Goal: Task Accomplishment & Management: Complete application form

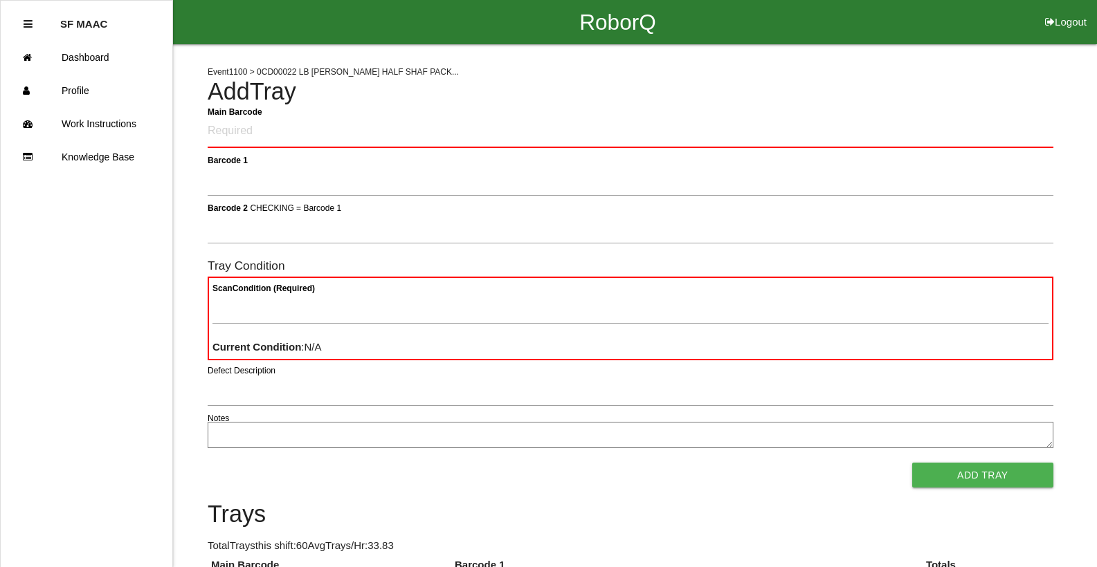
scroll to position [69, 0]
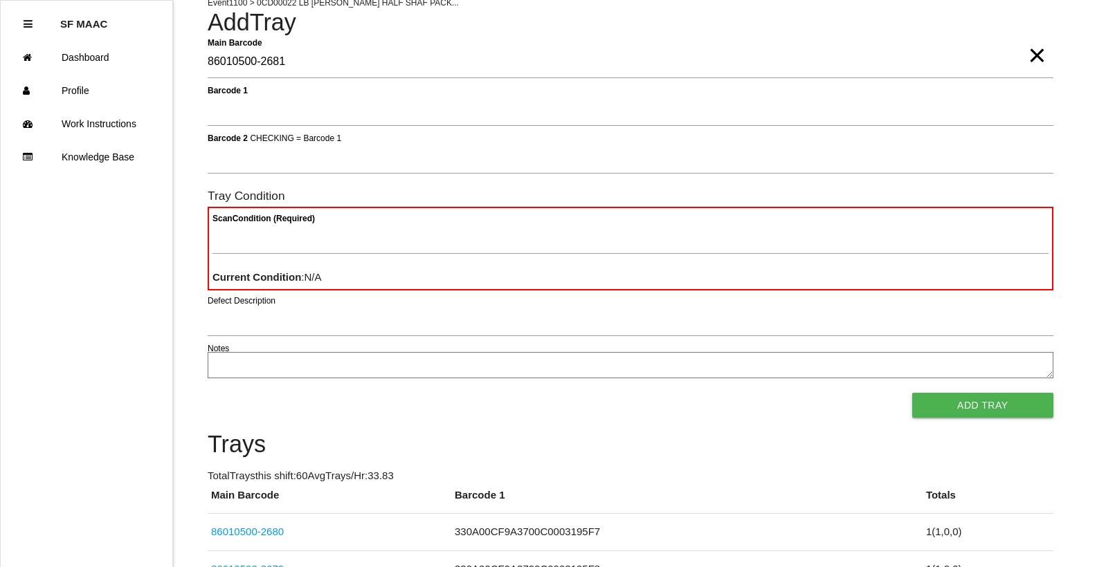
type Barcode "86010500-2681"
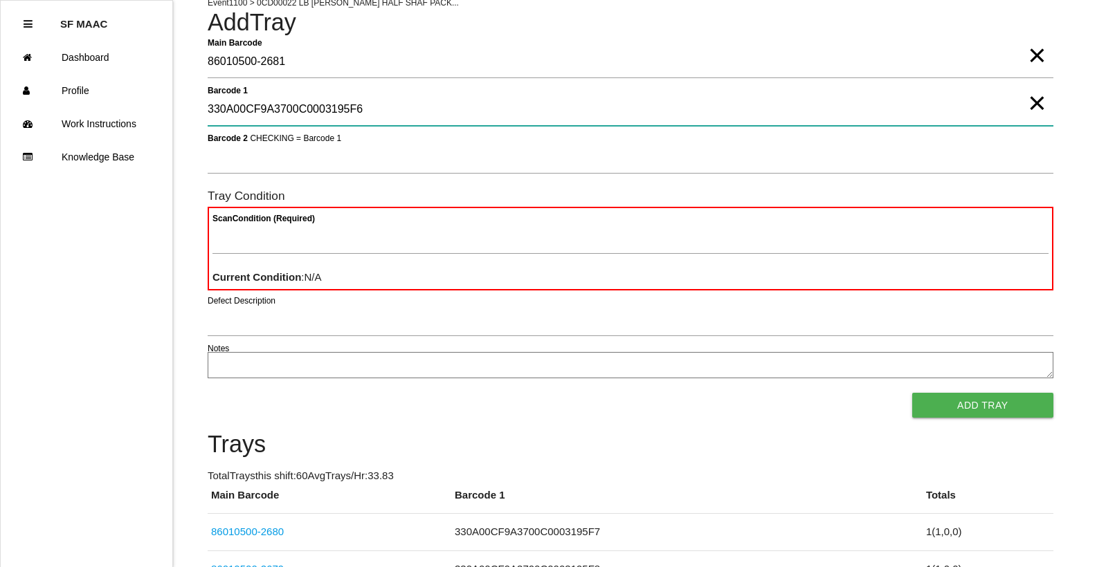
type 1 "330A00CF9A3700C0003195F6"
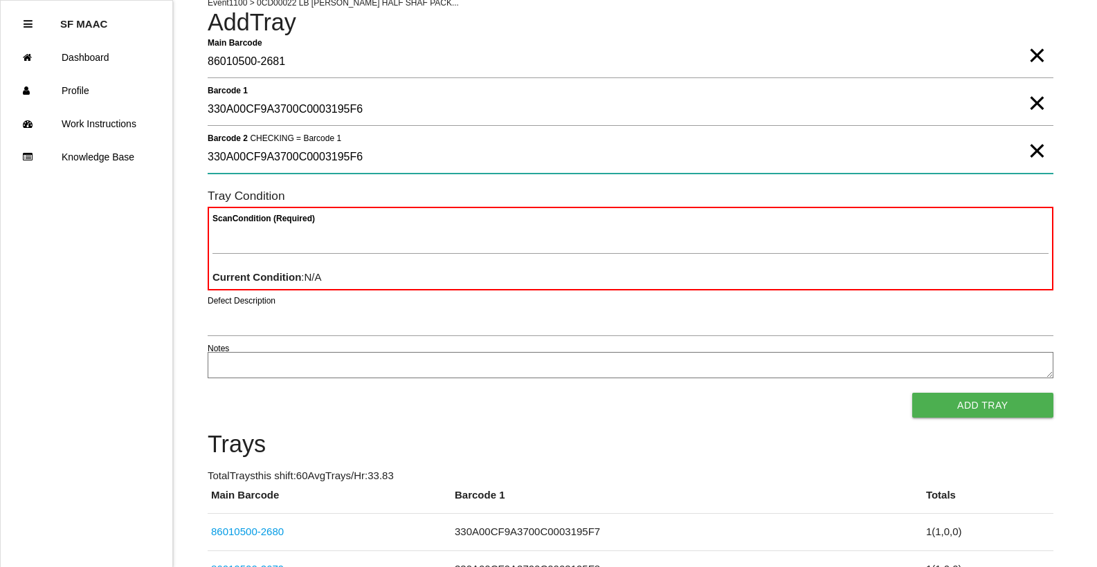
type 2 "330A00CF9A3700C0003195F6"
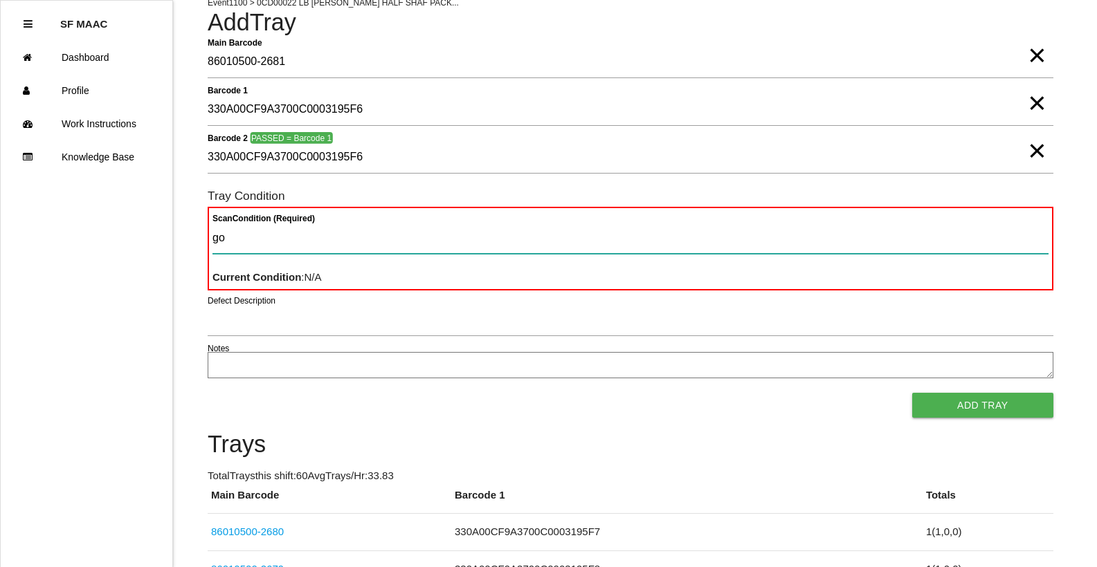
type Condition "goo"
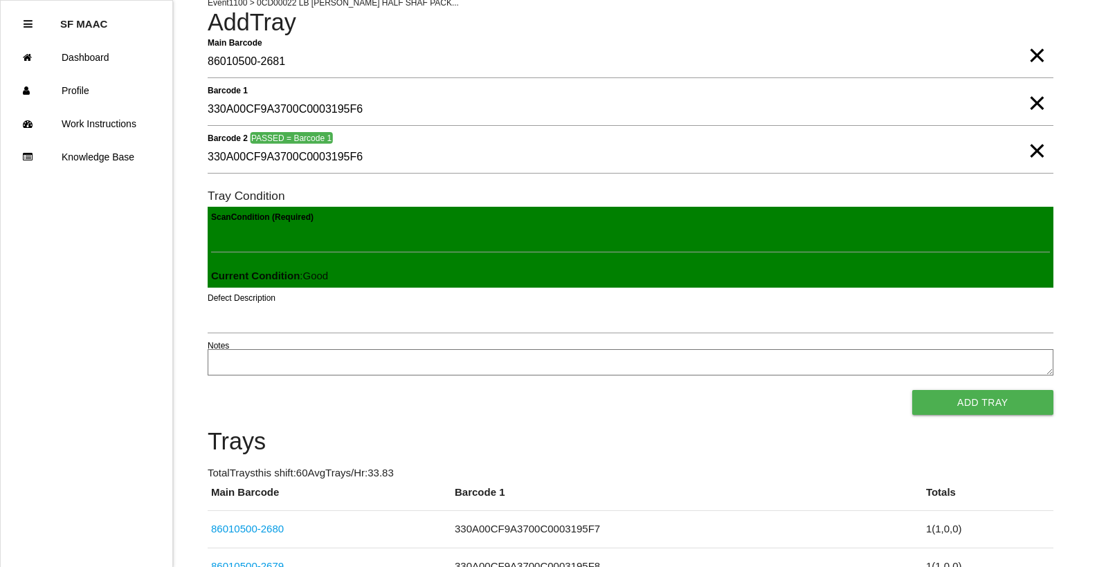
click at [912, 390] on button "Add Tray" at bounding box center [982, 402] width 141 height 25
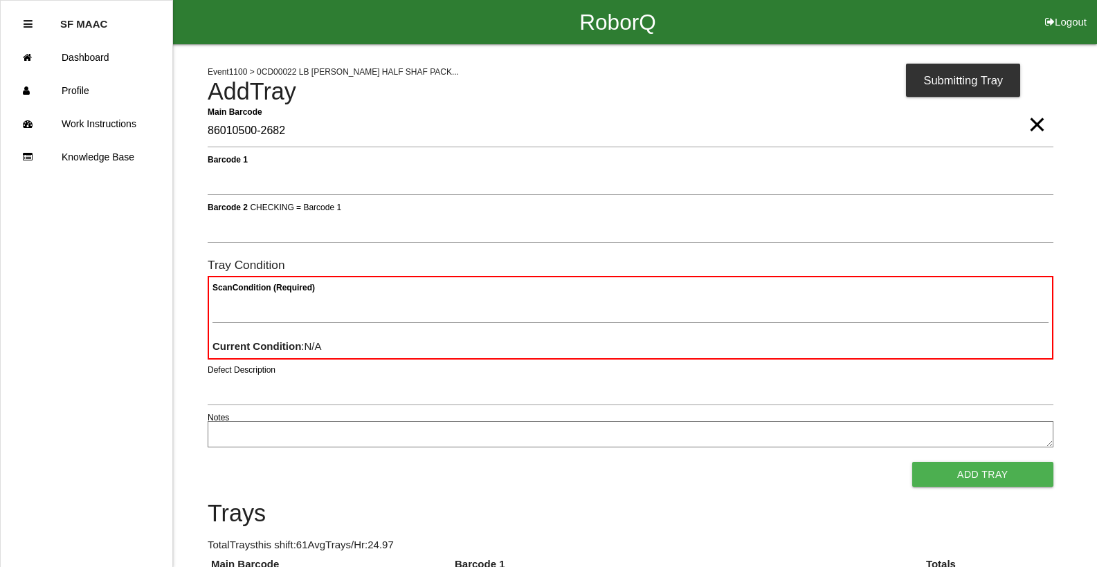
type Barcode "86010500-2682"
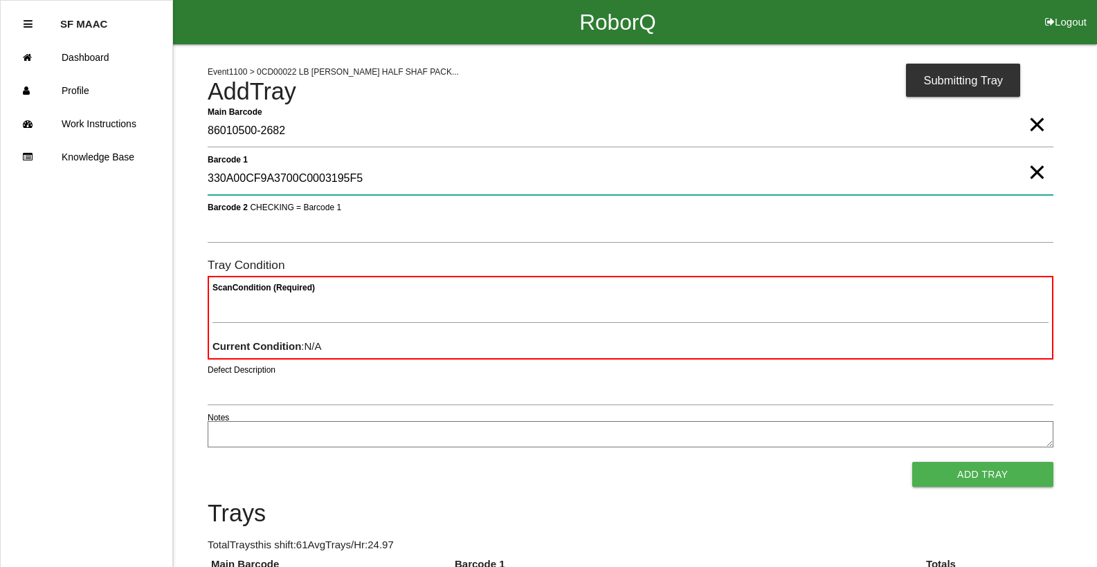
type 1 "330A00CF9A3700C0003195F5"
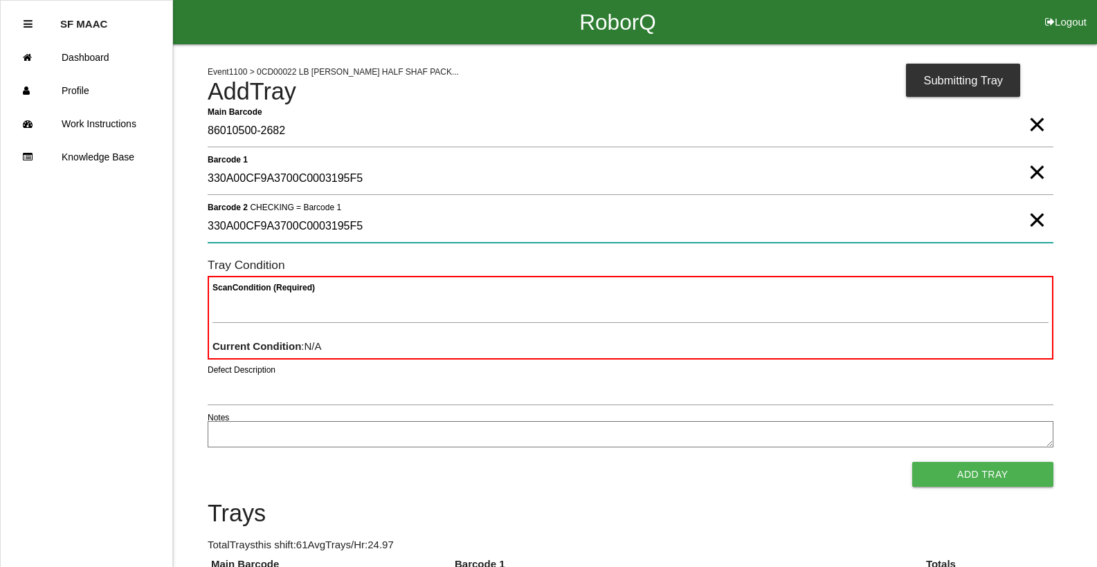
type 2 "330A00CF9A3700C0003195F5"
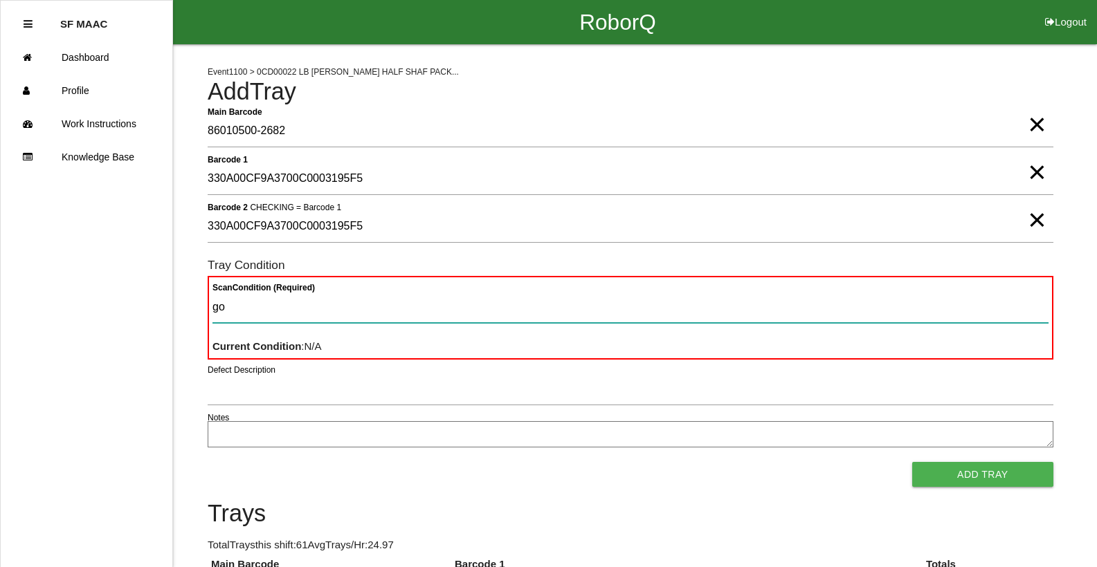
type Condition "goo"
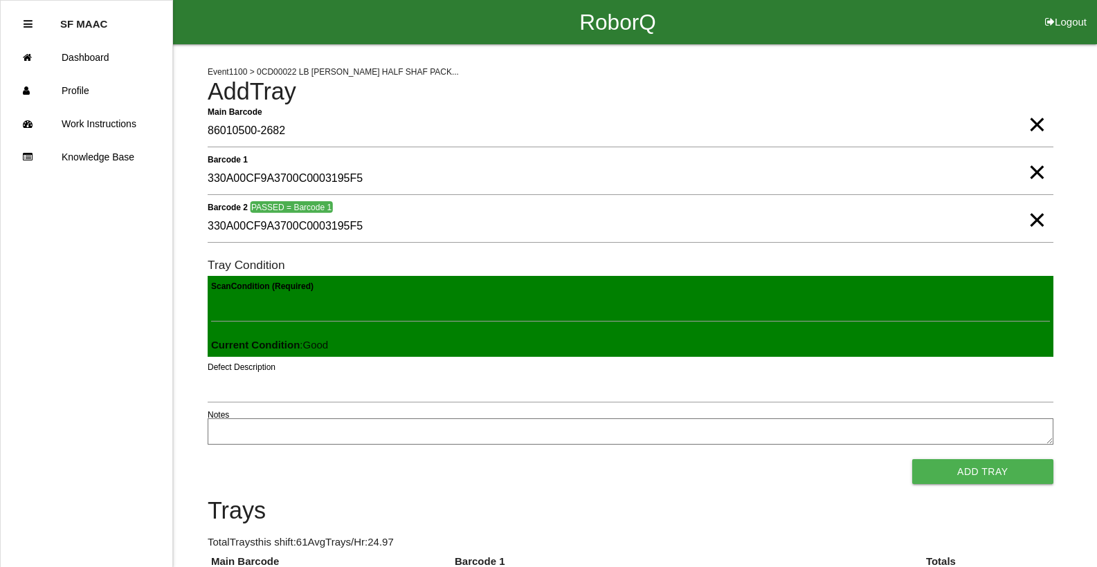
click at [912, 459] on button "Add Tray" at bounding box center [982, 471] width 141 height 25
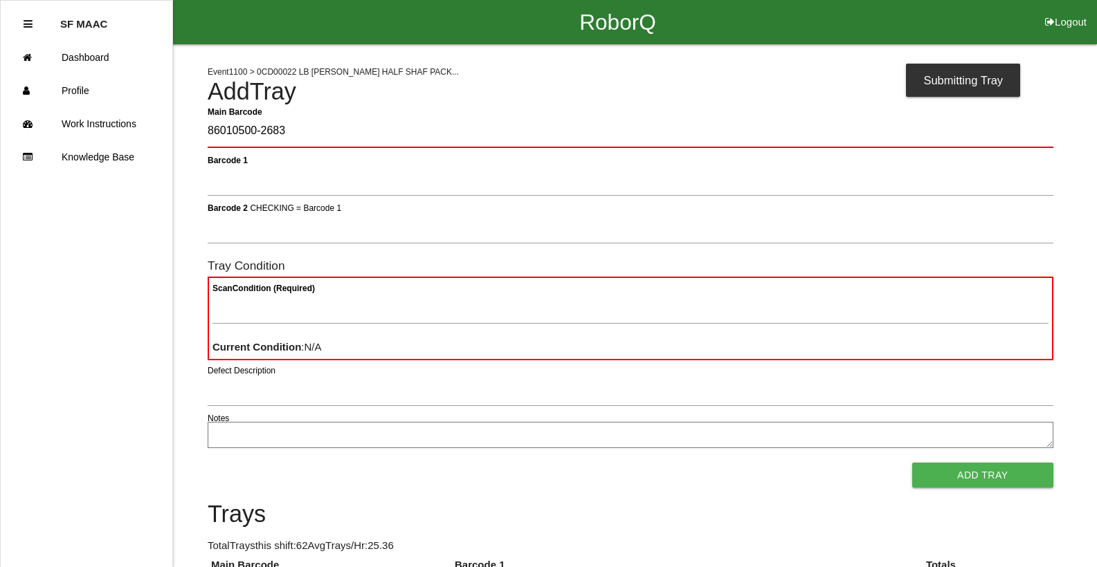
type Barcode "86010500-2683"
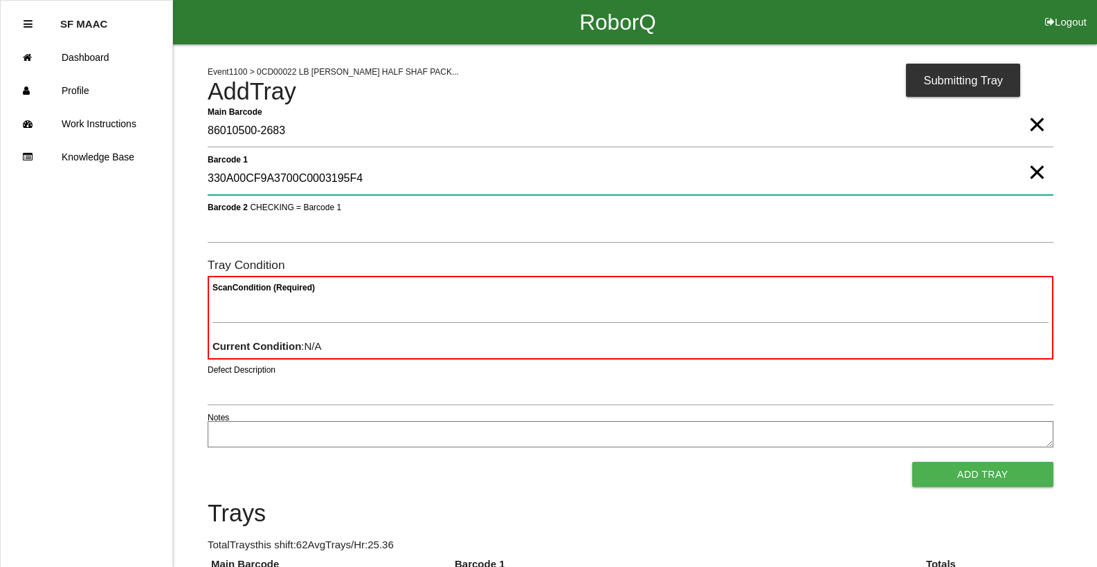
type 1 "330A00CF9A3700C0003195F4"
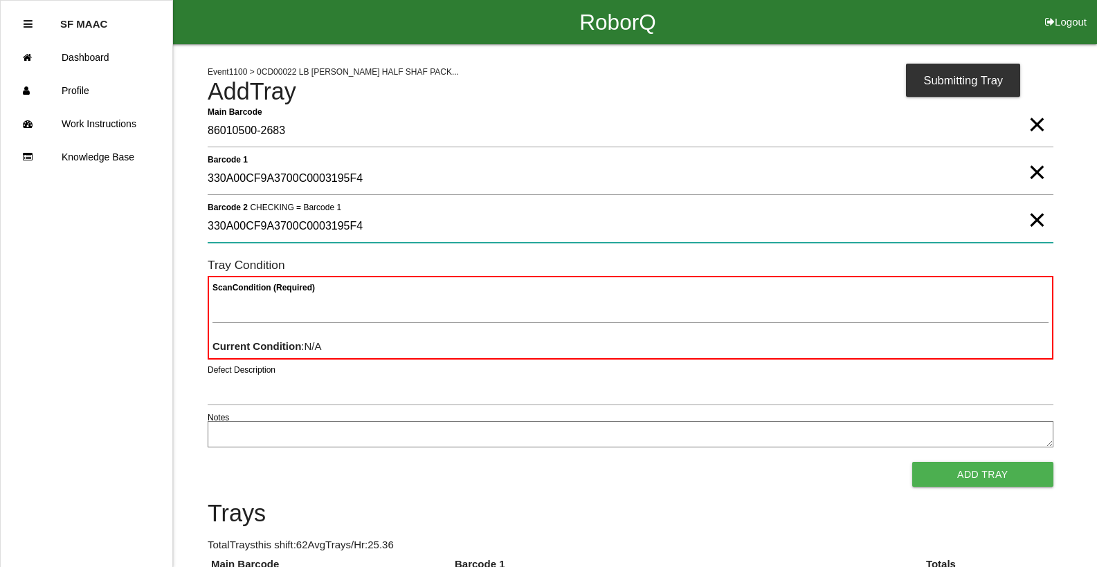
type 2 "330A00CF9A3700C0003195F4"
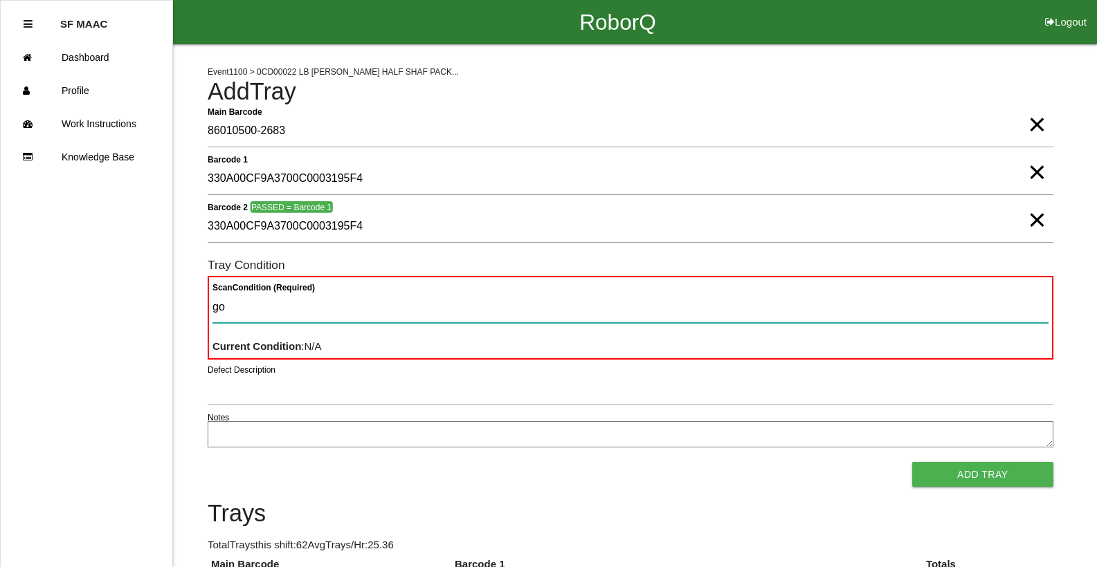
type Condition "goo"
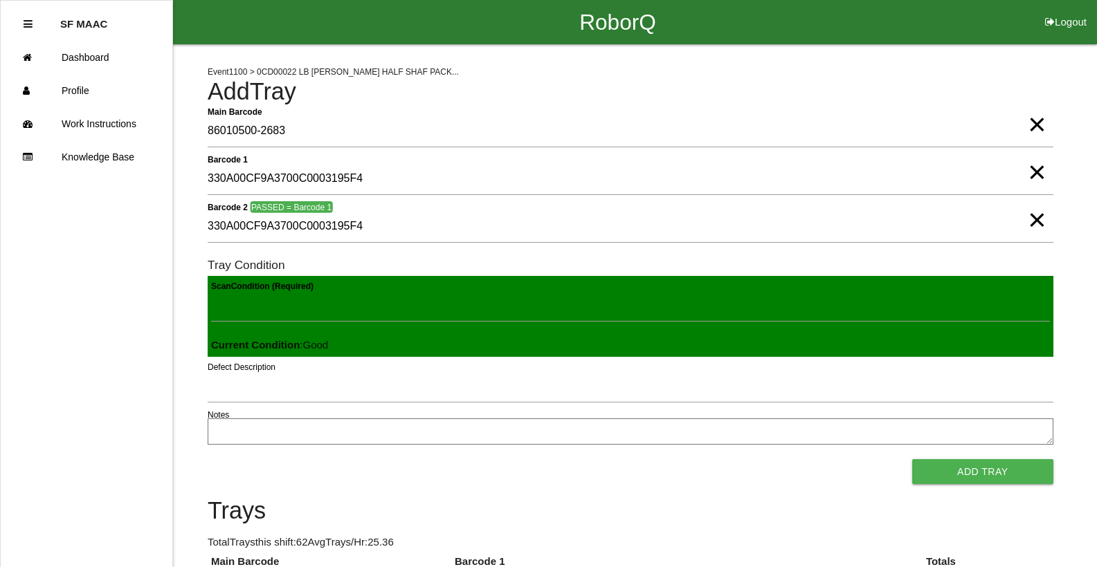
click at [912, 459] on button "Add Tray" at bounding box center [982, 471] width 141 height 25
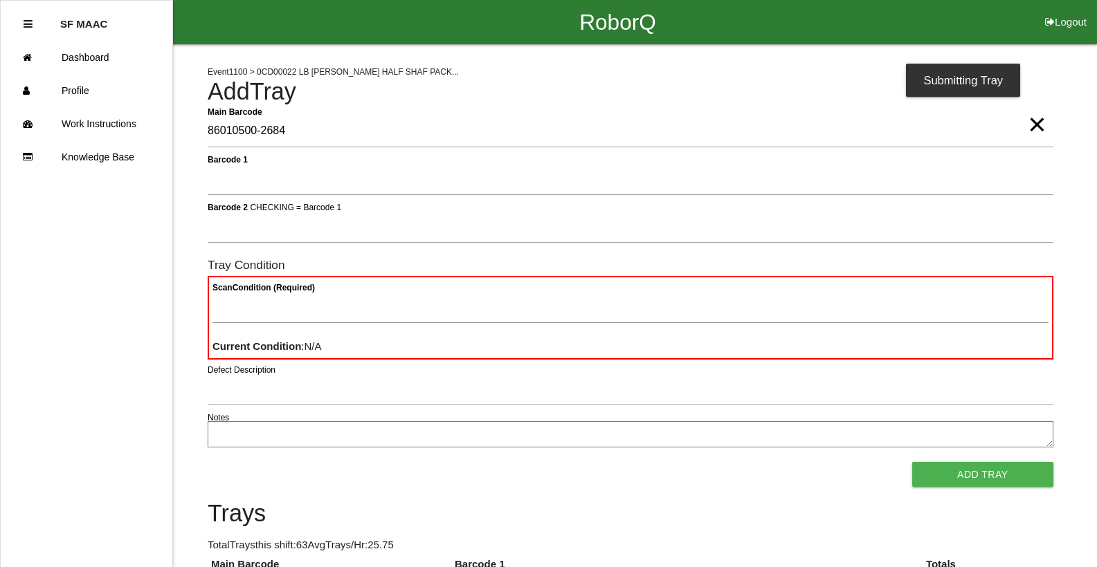
type Barcode "86010500-2684"
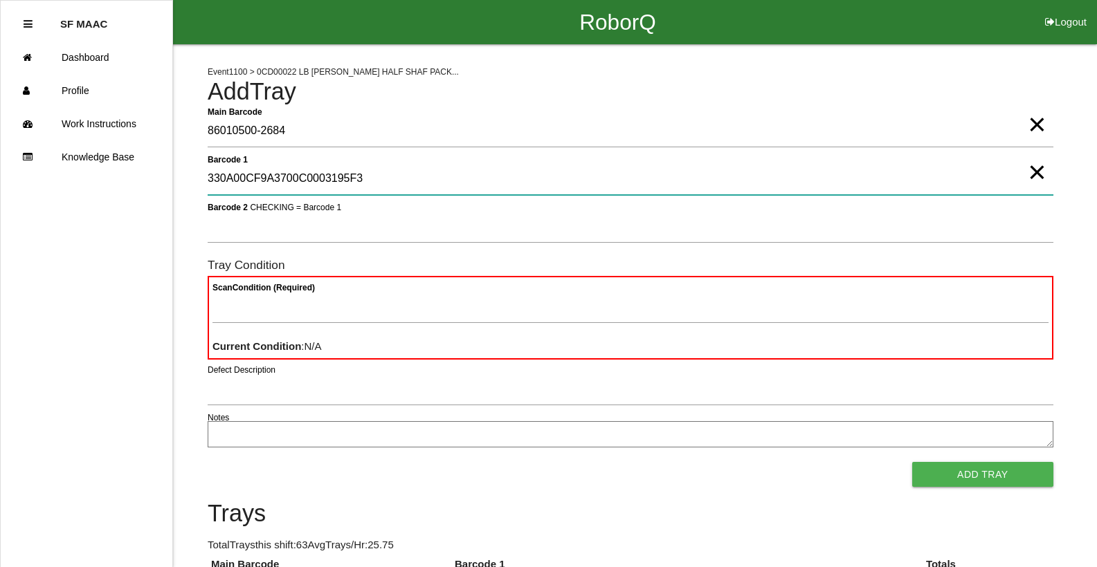
type 1 "330A00CF9A3700C0003195F3"
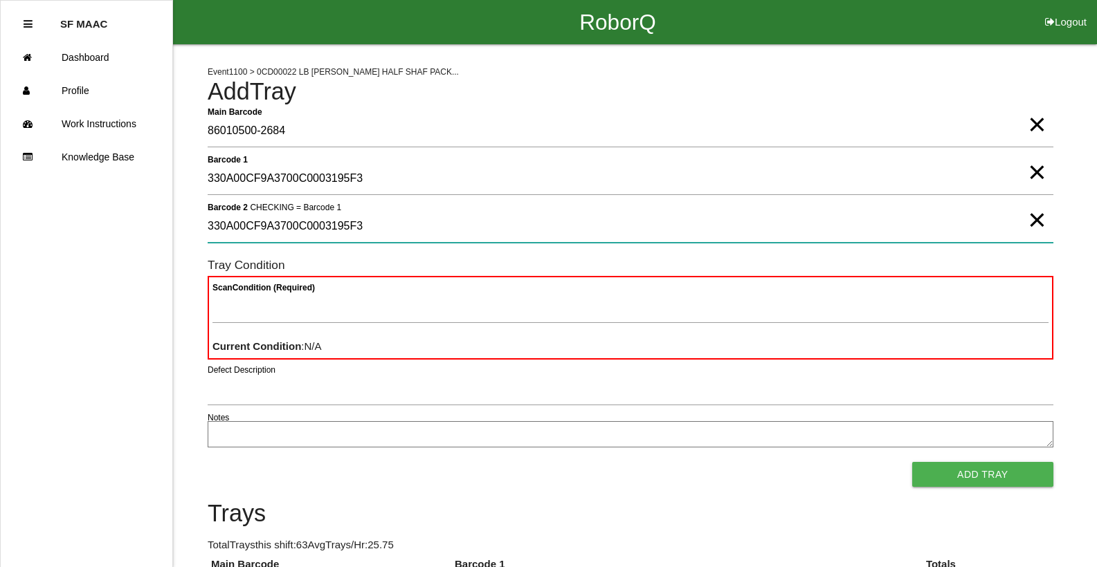
type 2 "330A00CF9A3700C0003195F3"
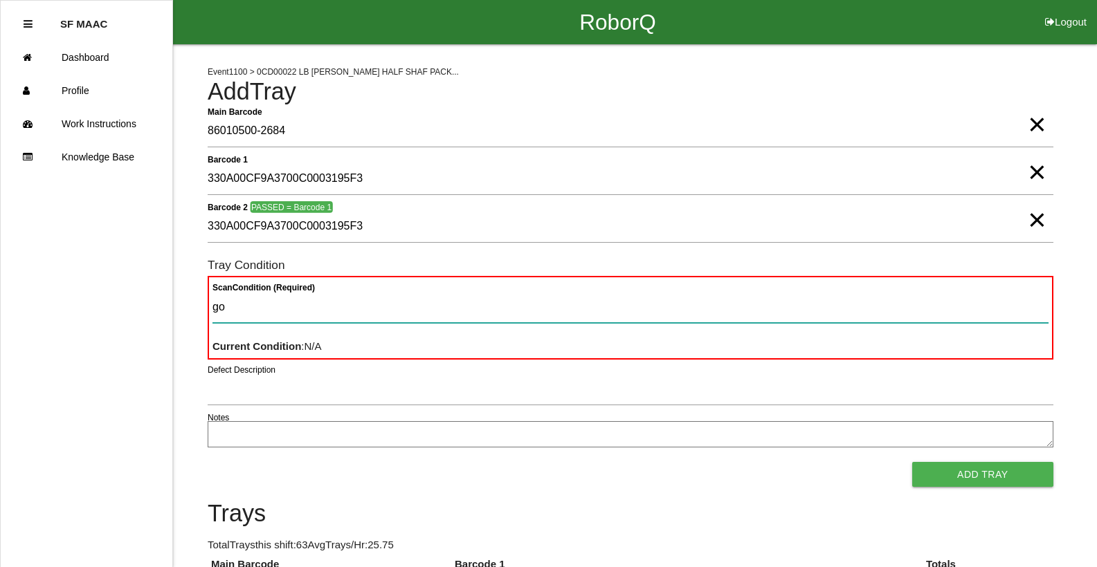
type Condition "goo"
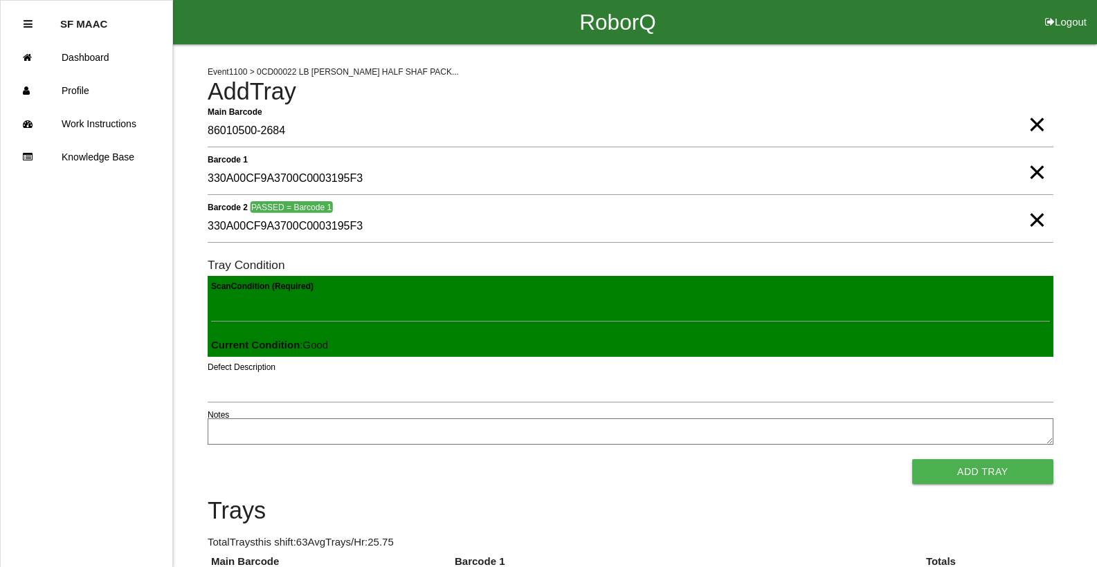
click at [912, 459] on button "Add Tray" at bounding box center [982, 471] width 141 height 25
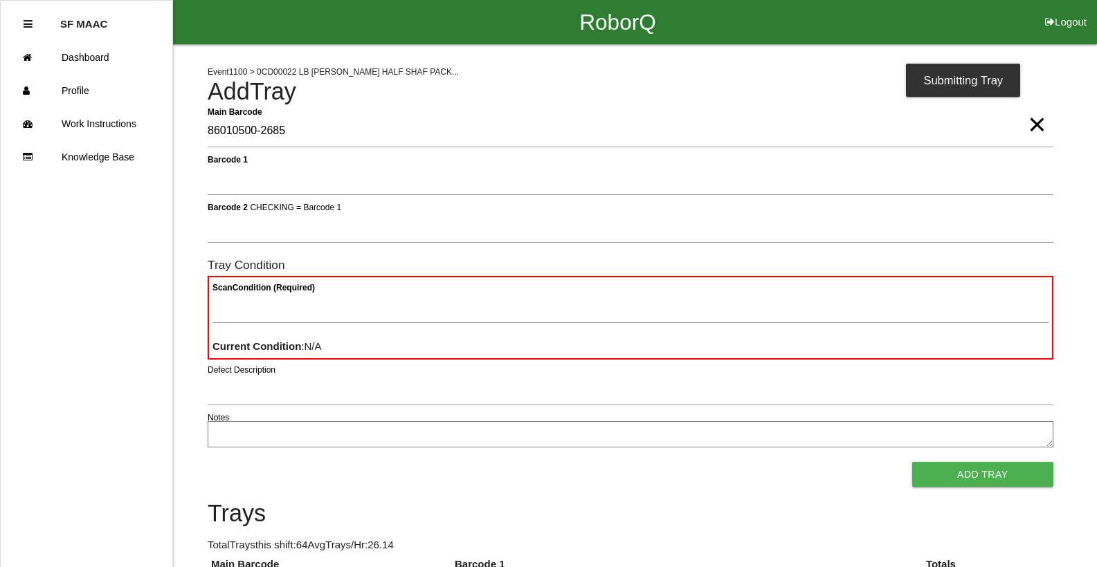
type Barcode "86010500-2685"
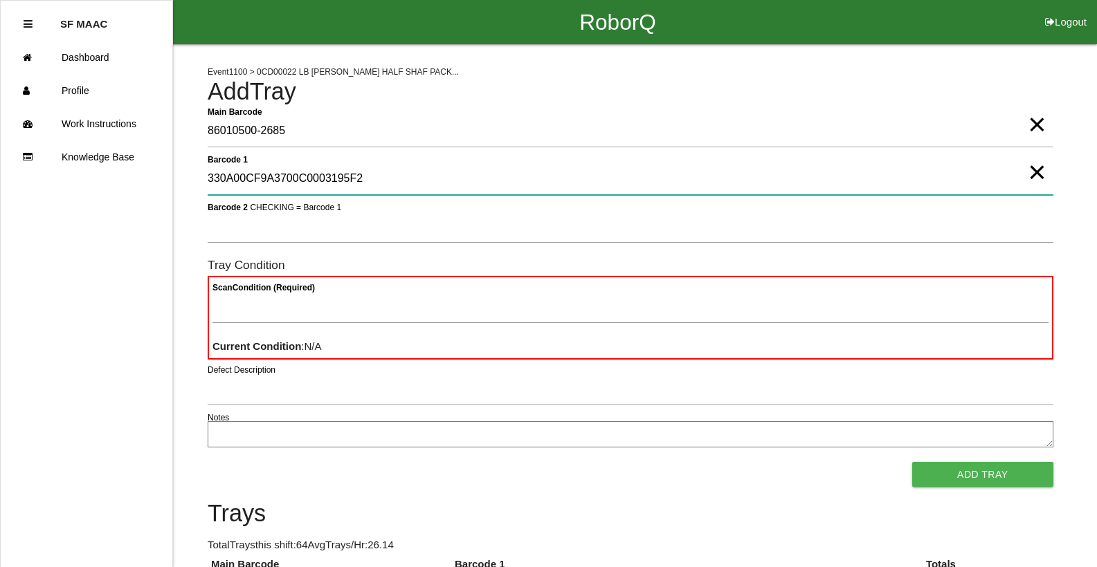
type 1 "330A00CF9A3700C0003195F2"
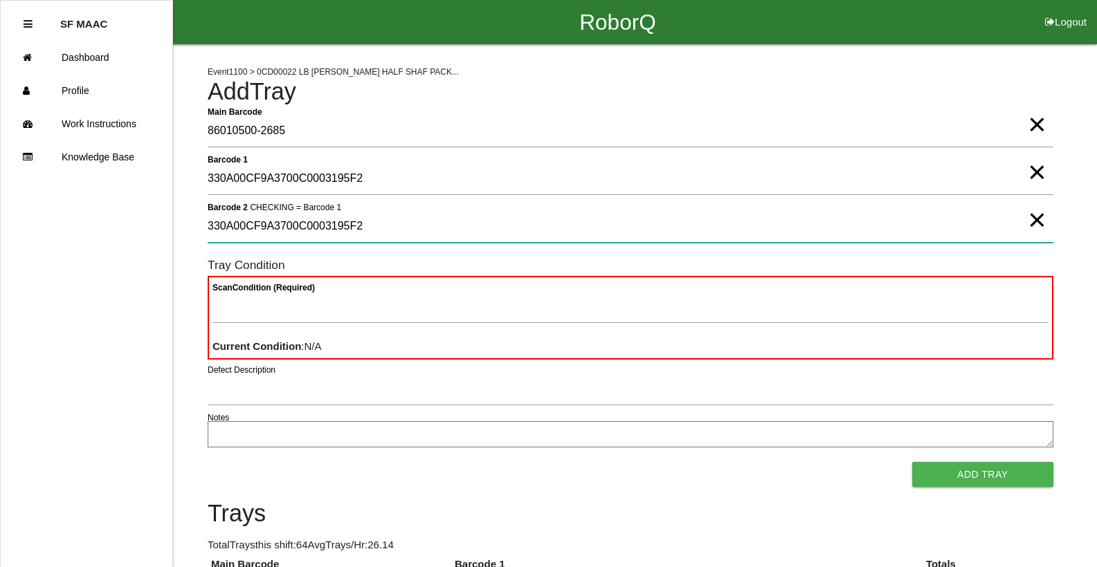
type 2 "330A00CF9A3700C0003195F2"
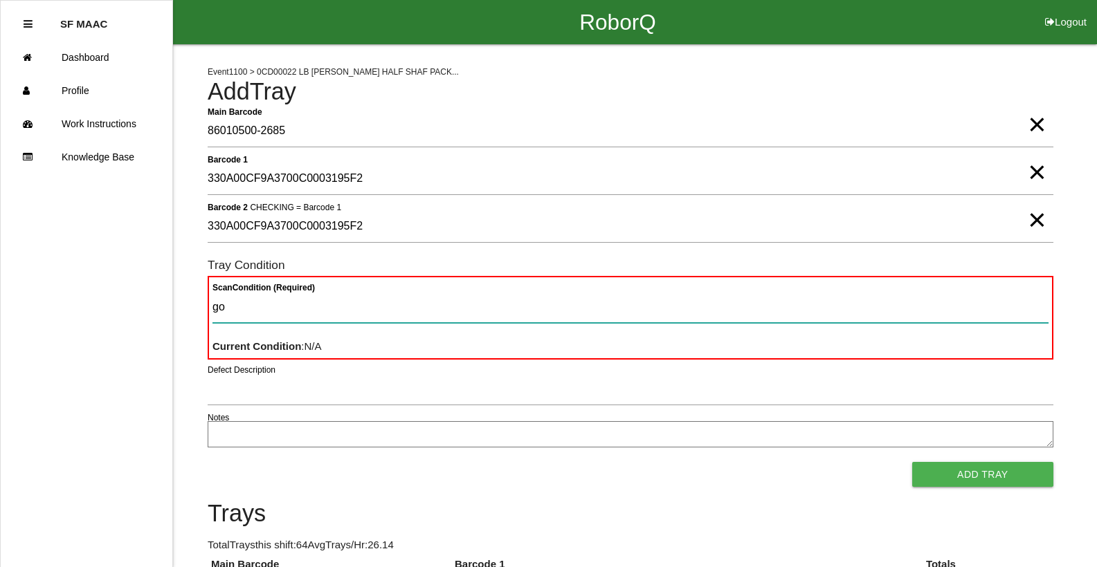
type Condition "goo"
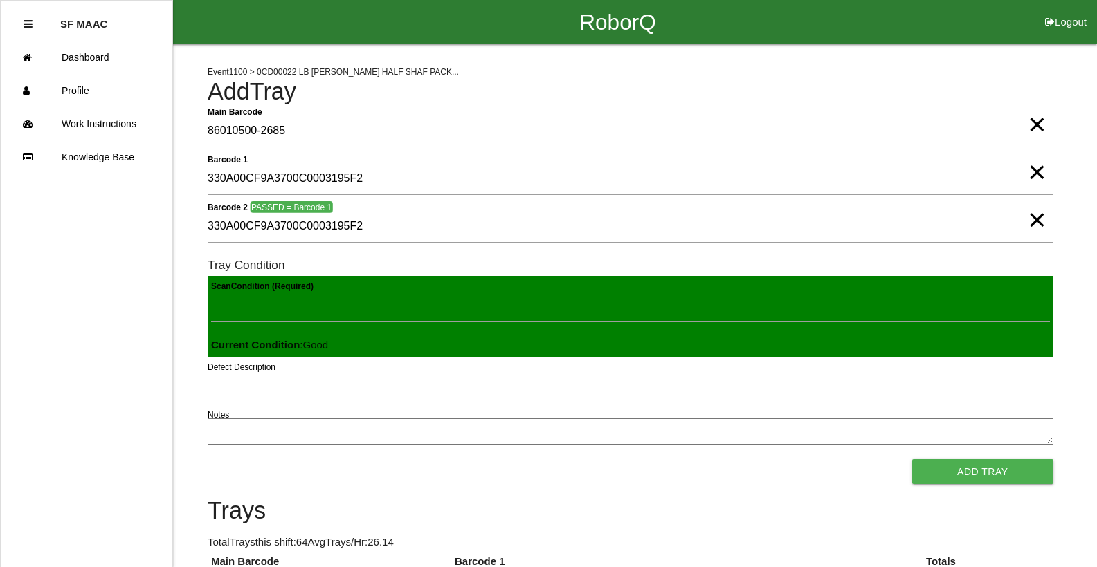
click button "Add Tray" at bounding box center [982, 471] width 141 height 25
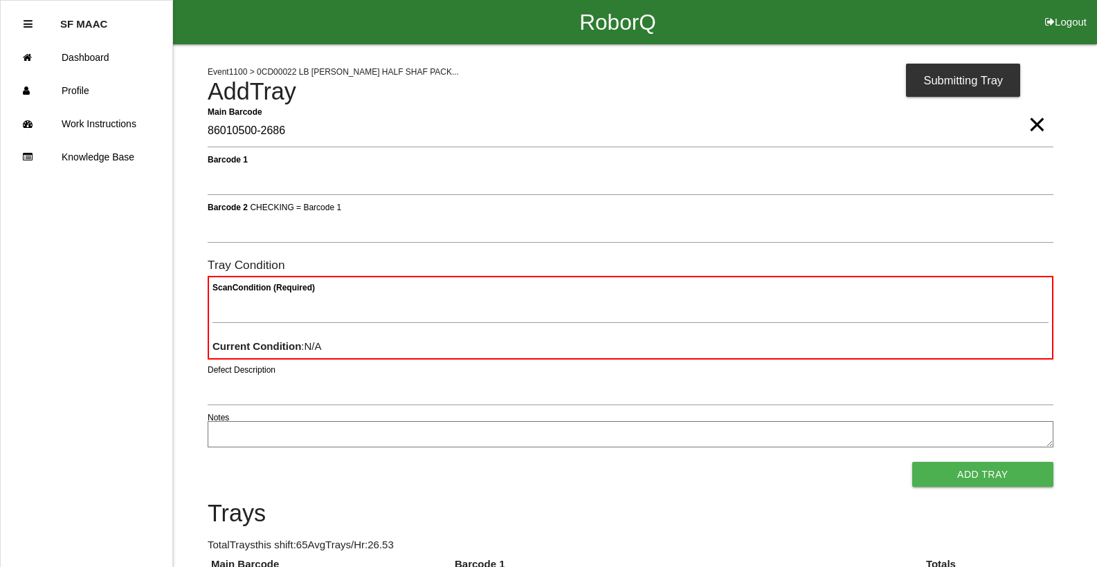
type Barcode "86010500-2686"
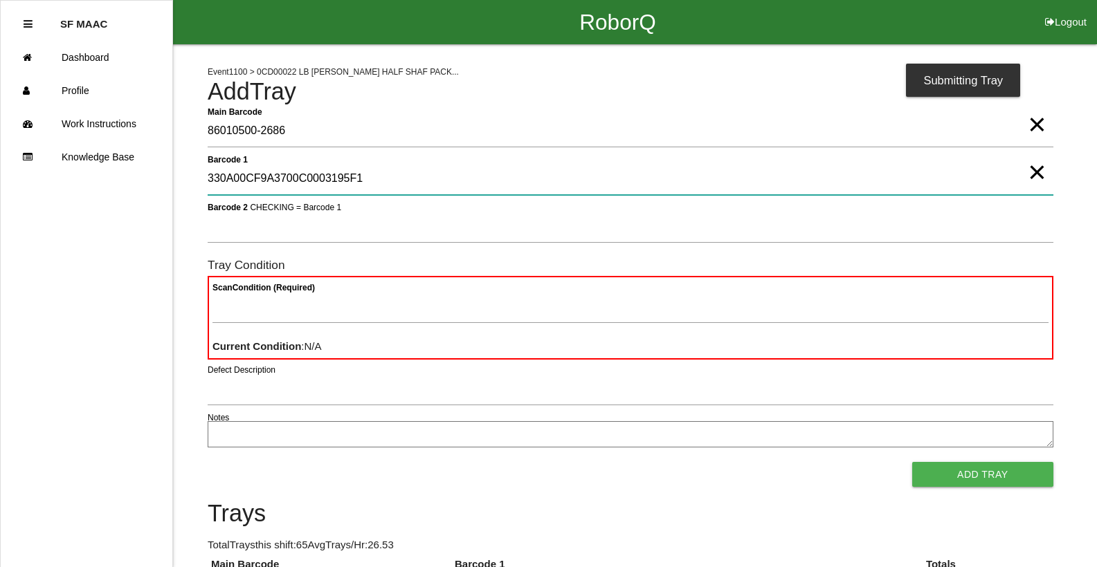
type 1 "330A00CF9A3700C0003195F1"
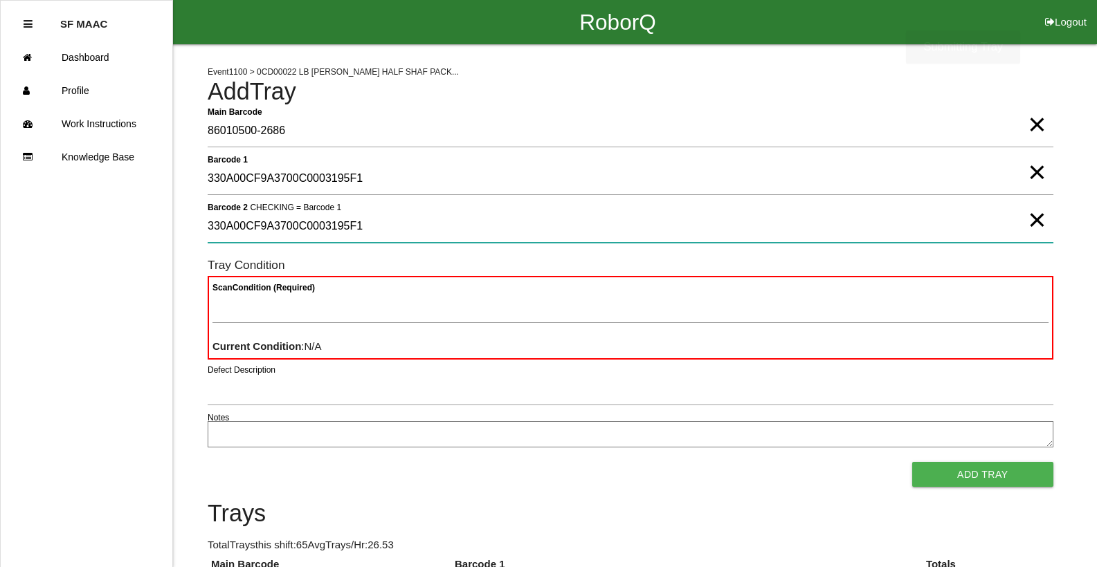
type 2 "330A00CF9A3700C0003195F1"
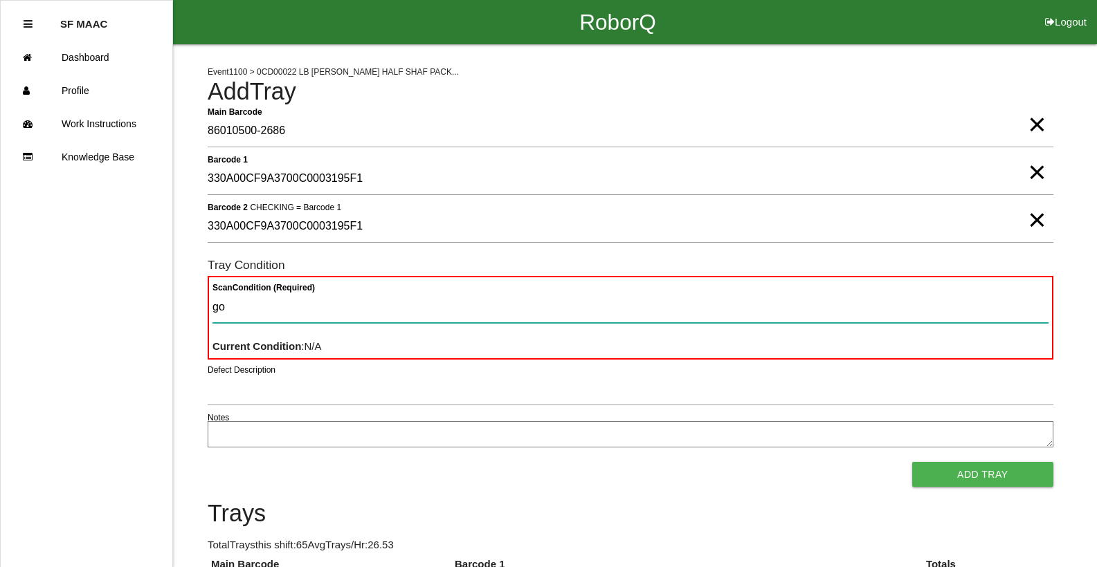
type Condition "goo"
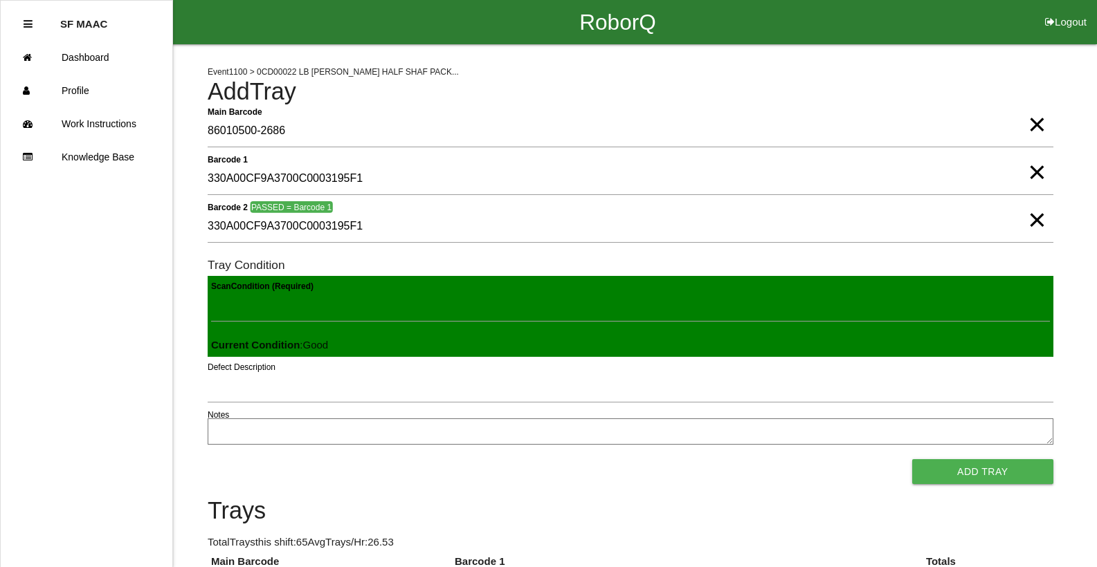
click at [912, 459] on button "Add Tray" at bounding box center [982, 471] width 141 height 25
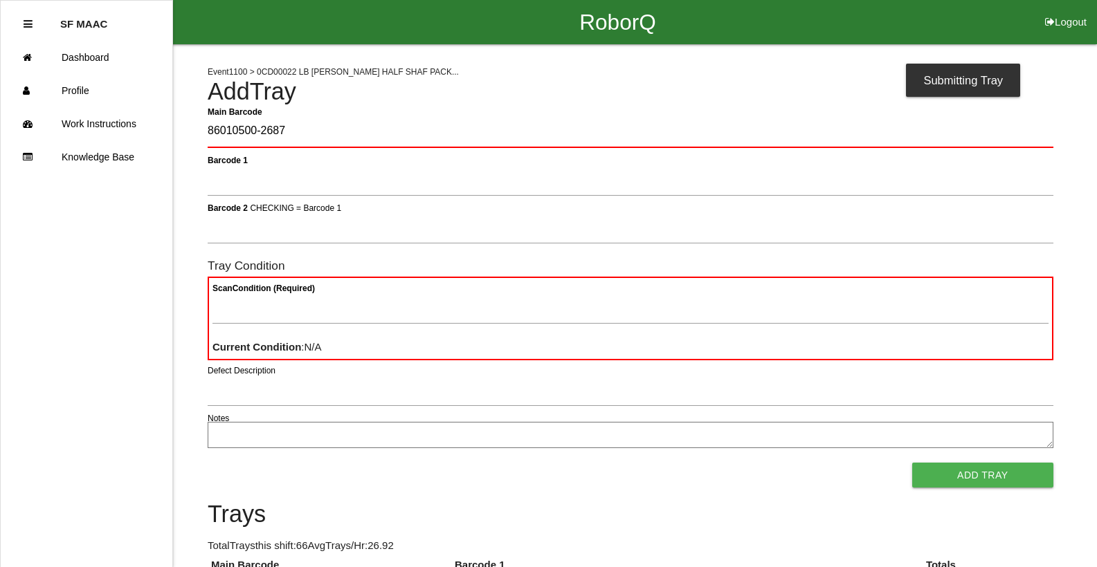
type Barcode "86010500-2687"
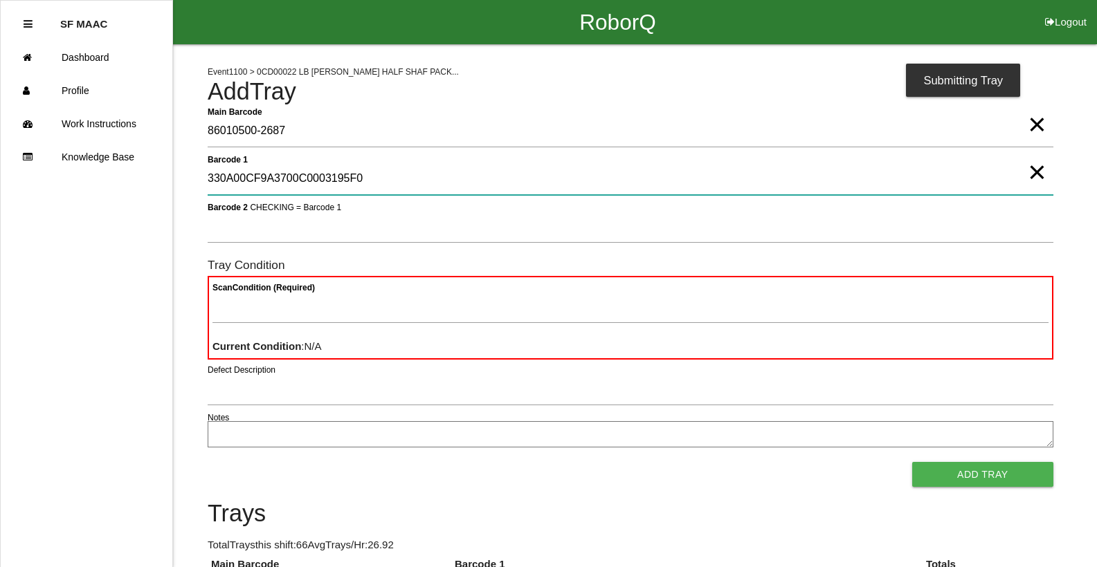
type 1 "330A00CF9A3700C0003195F0"
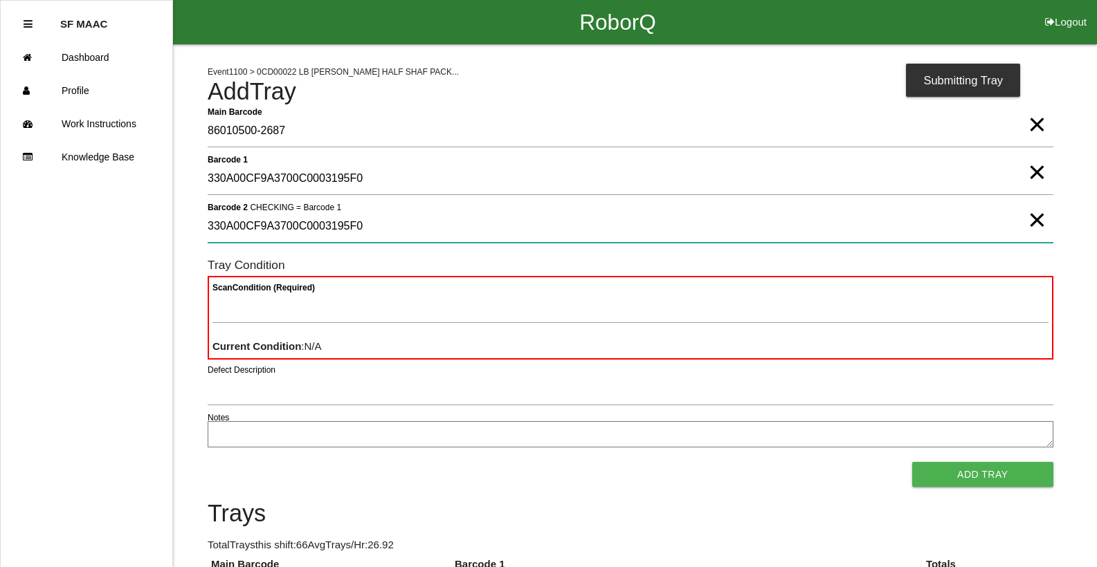
type 2 "330A00CF9A3700C0003195F0"
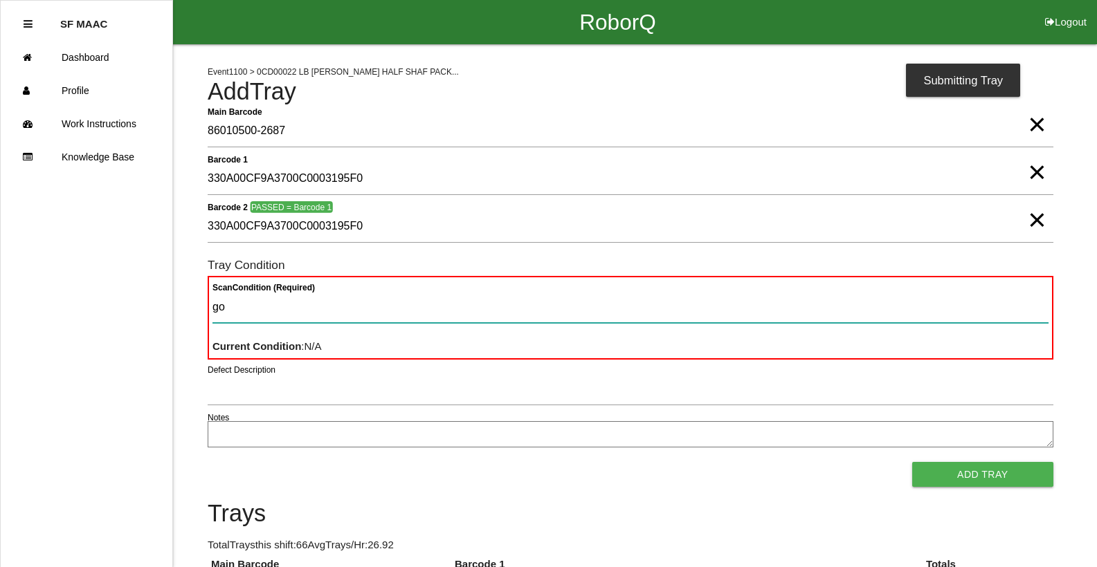
type Condition "goo"
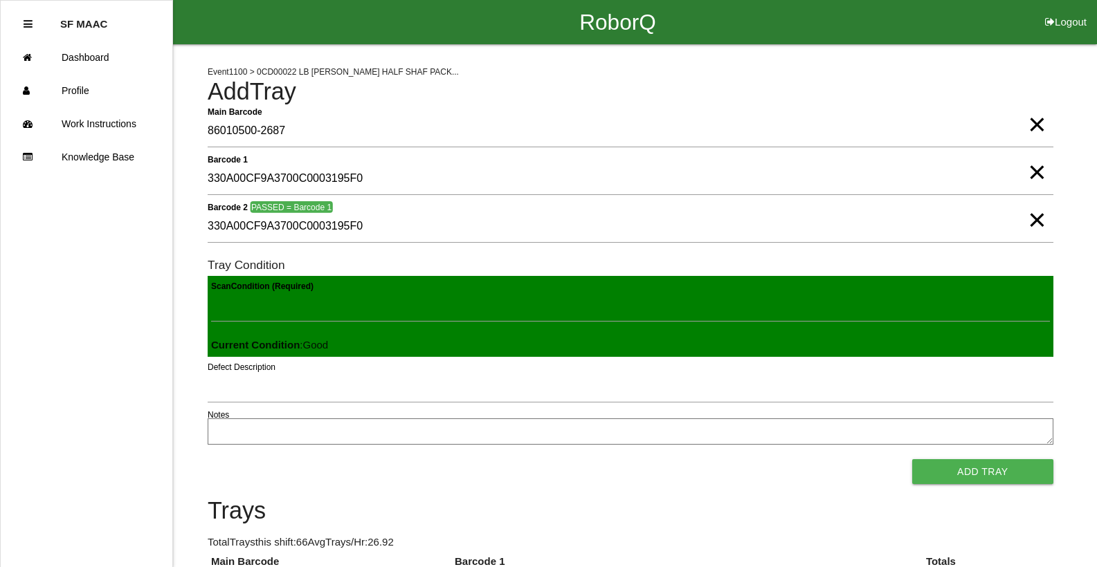
click at [912, 459] on button "Add Tray" at bounding box center [982, 471] width 141 height 25
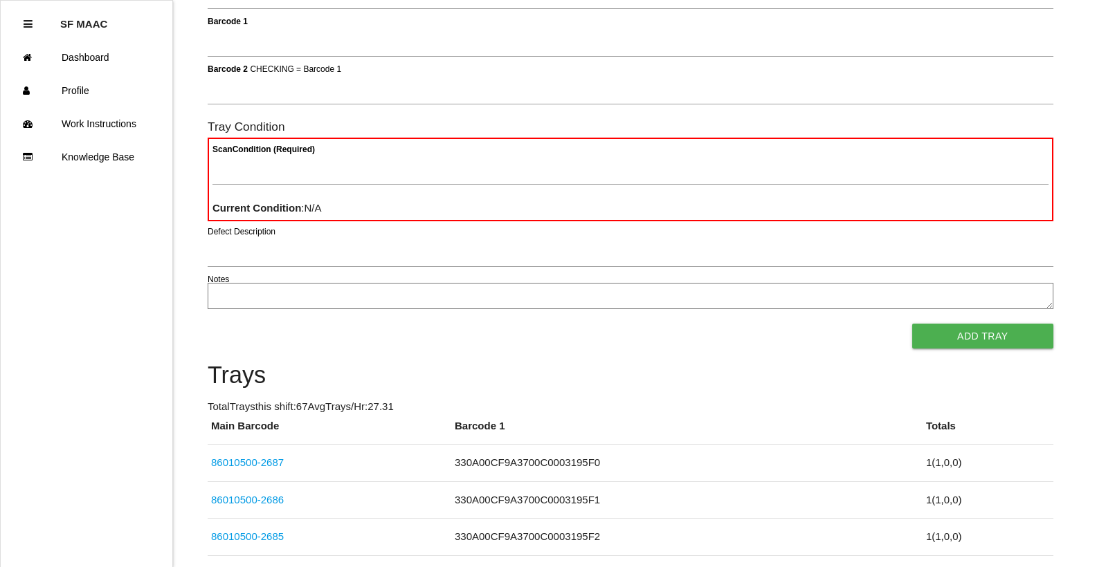
scroll to position [124, 0]
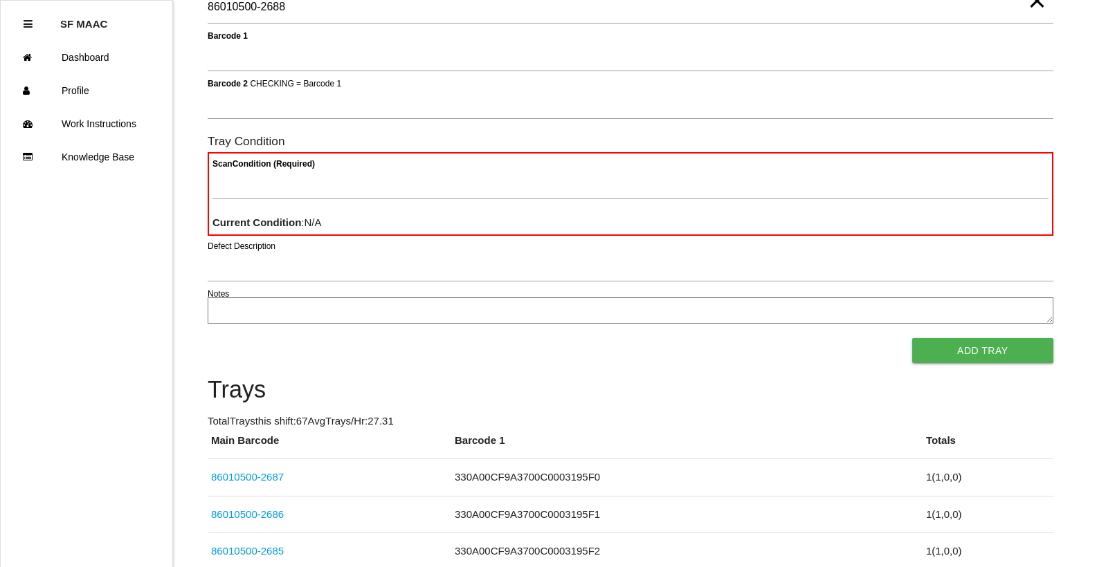
type Barcode "86010500-2688"
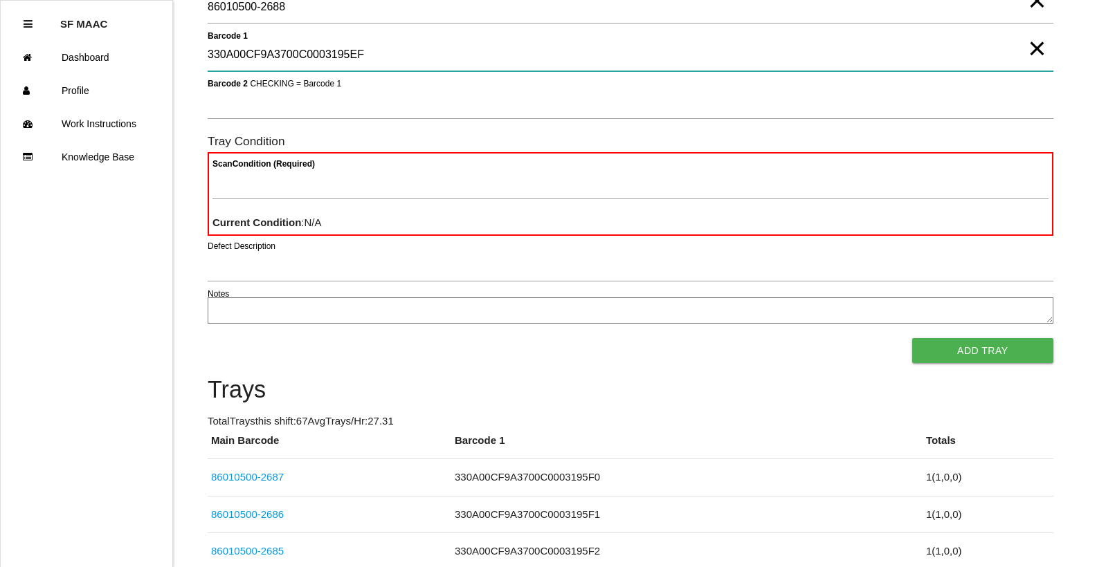
type 1 "330A00CF9A3700C0003195EF"
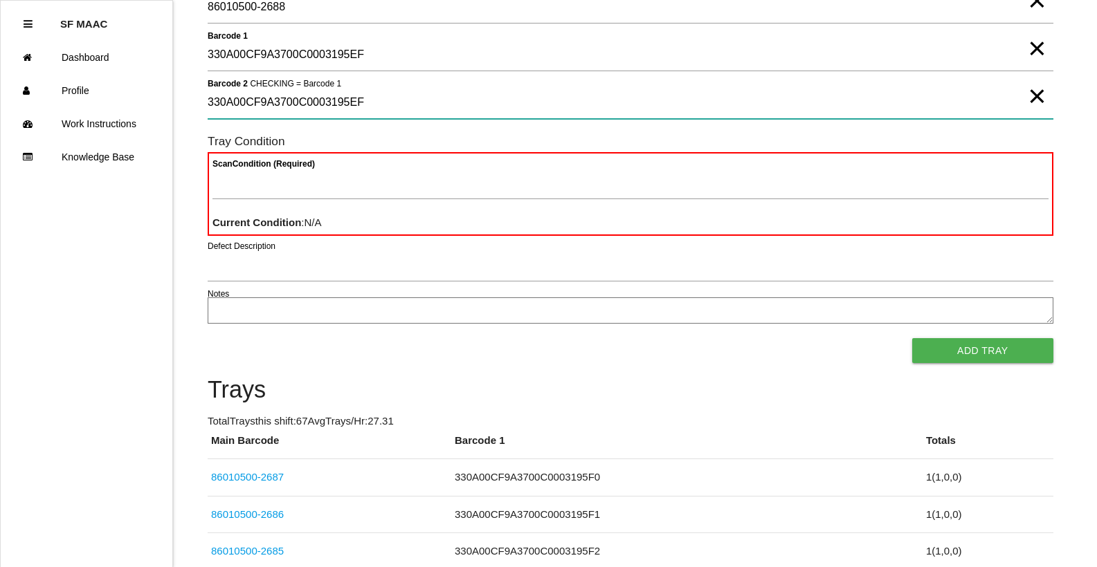
type 2 "330A00CF9A3700C0003195EF"
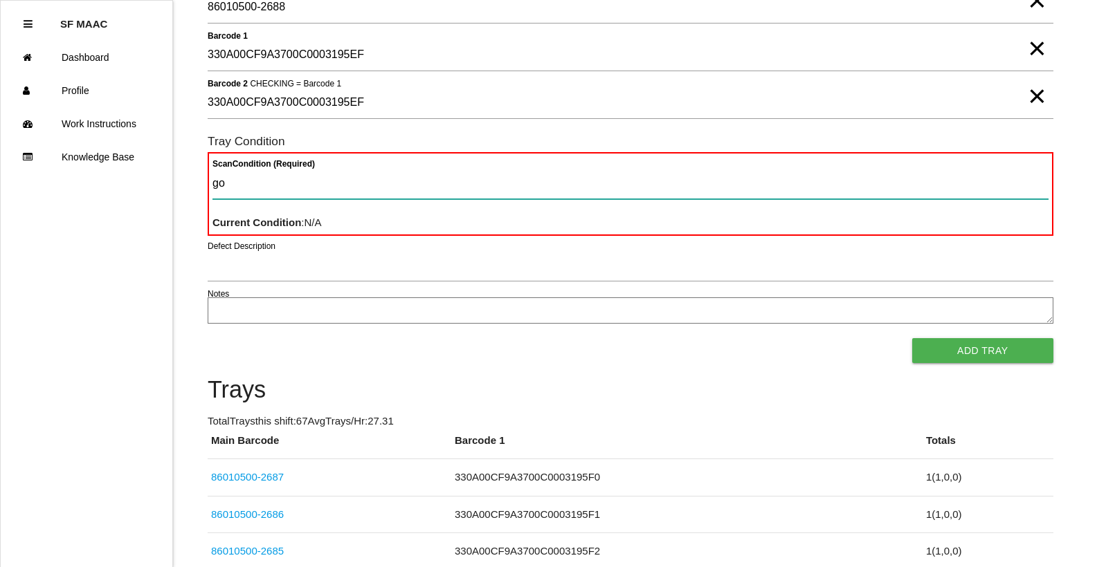
type Condition "goo"
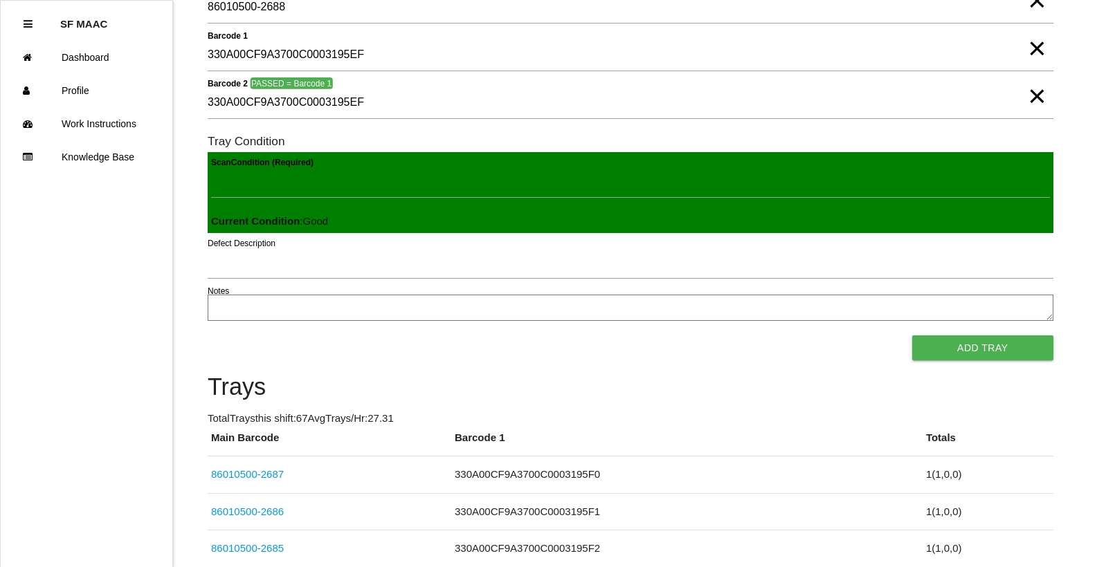
click at [912, 336] on button "Add Tray" at bounding box center [982, 348] width 141 height 25
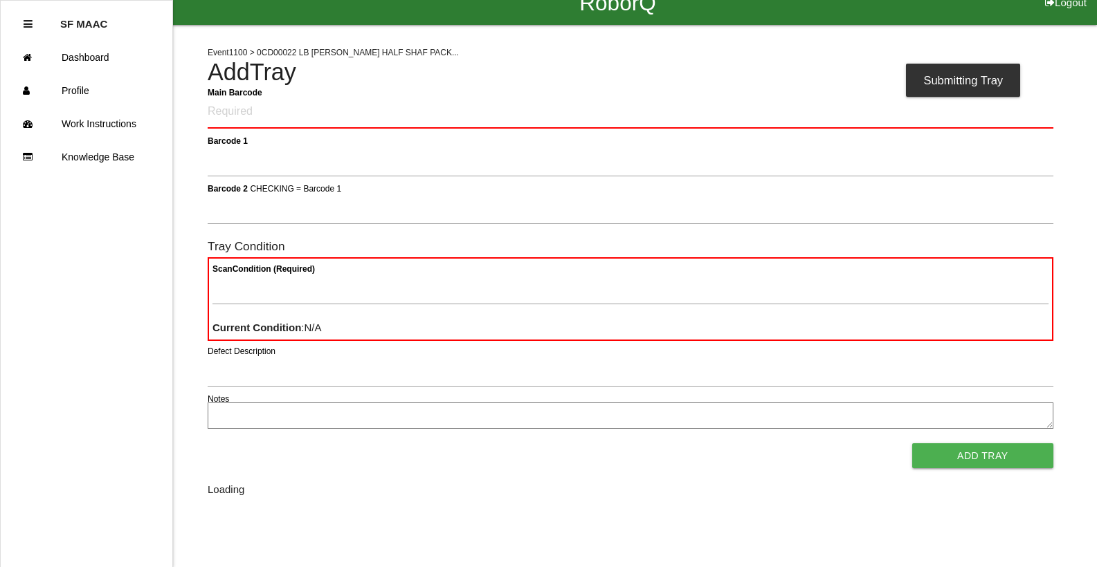
scroll to position [0, 0]
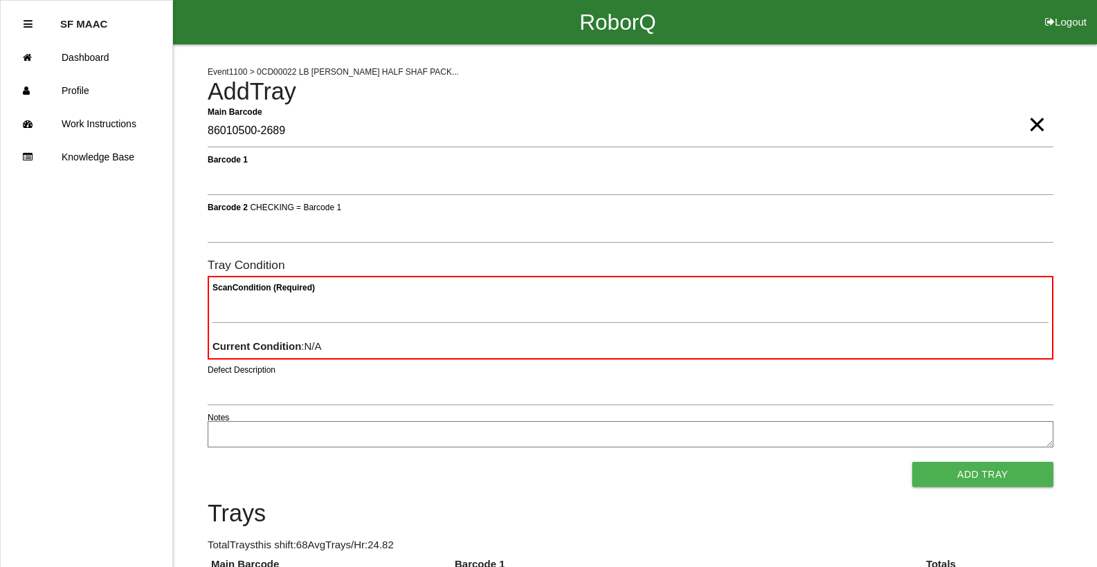
type Barcode "86010500-2689"
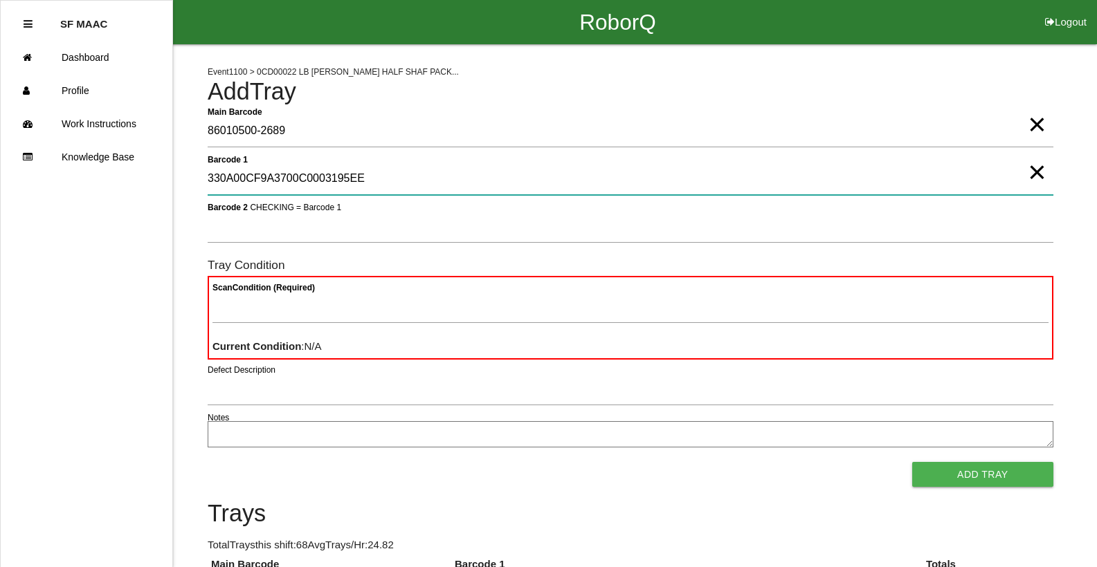
type 1 "330A00CF9A3700C0003195EE"
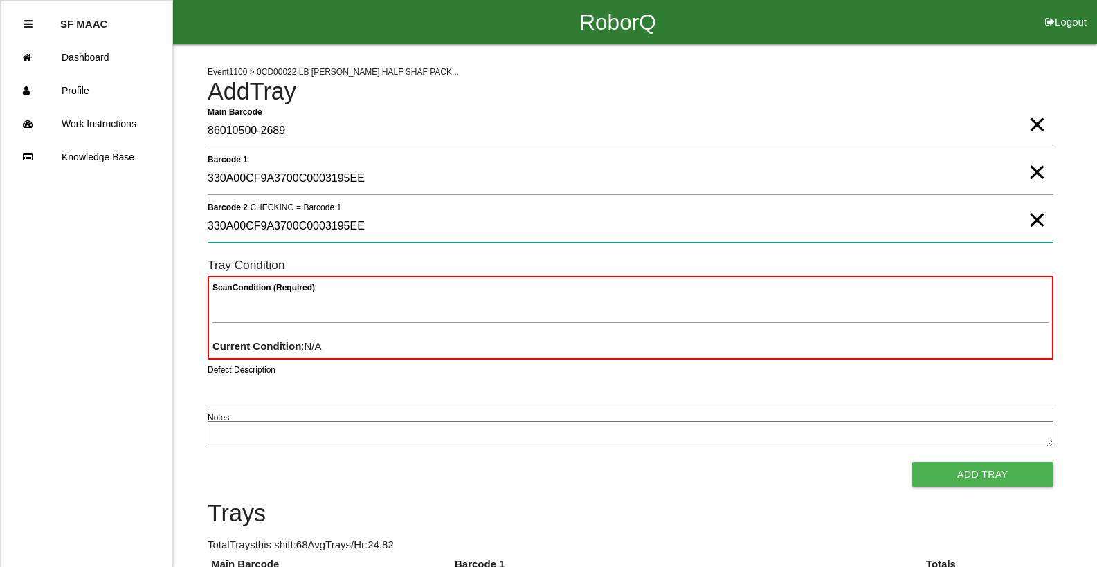
type 2 "330A00CF9A3700C0003195EE"
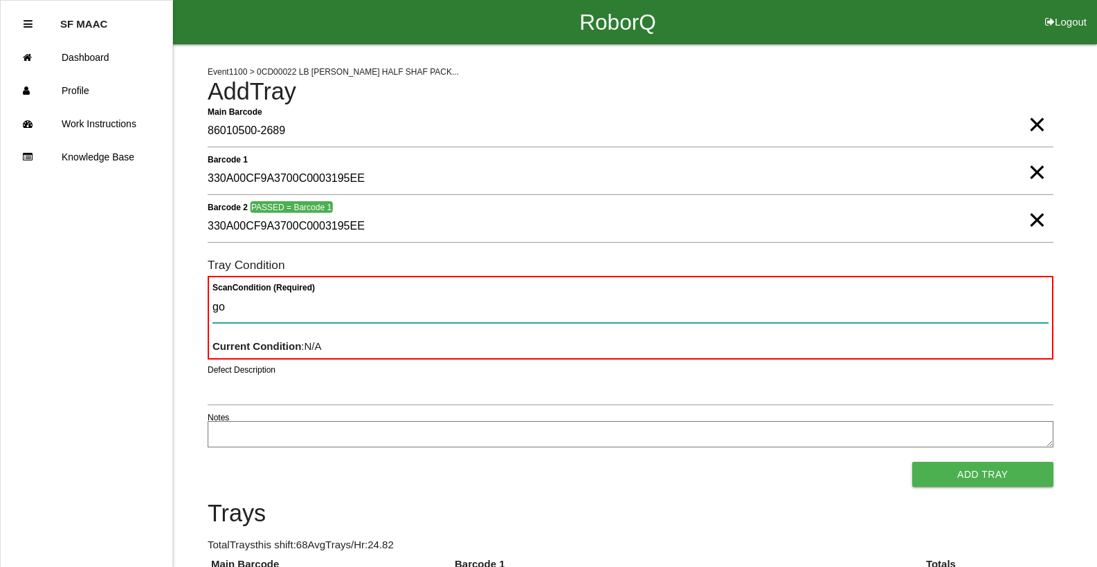
type Condition "goo"
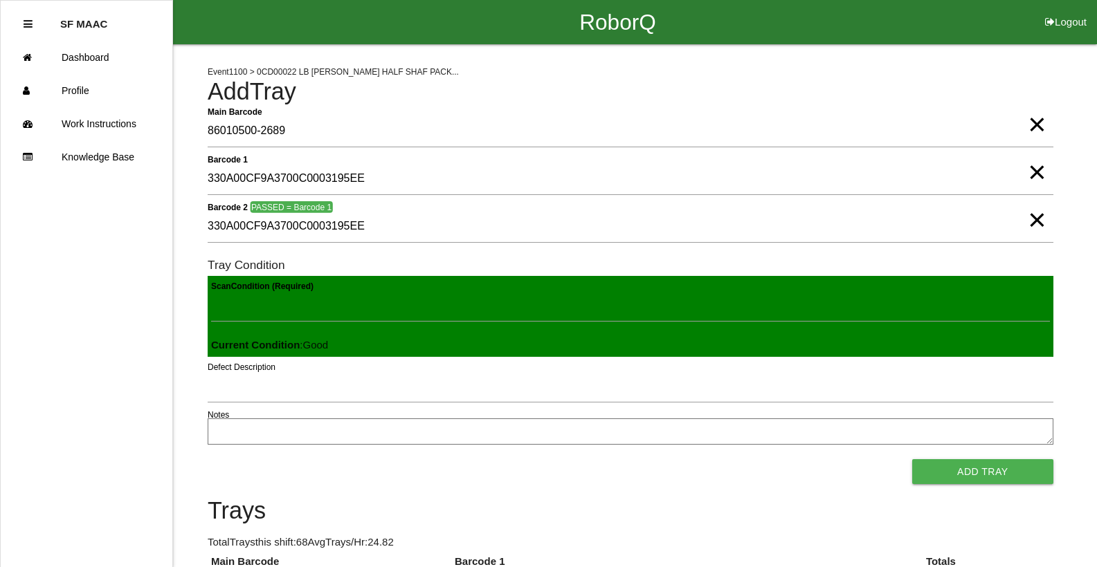
click at [912, 459] on button "Add Tray" at bounding box center [982, 471] width 141 height 25
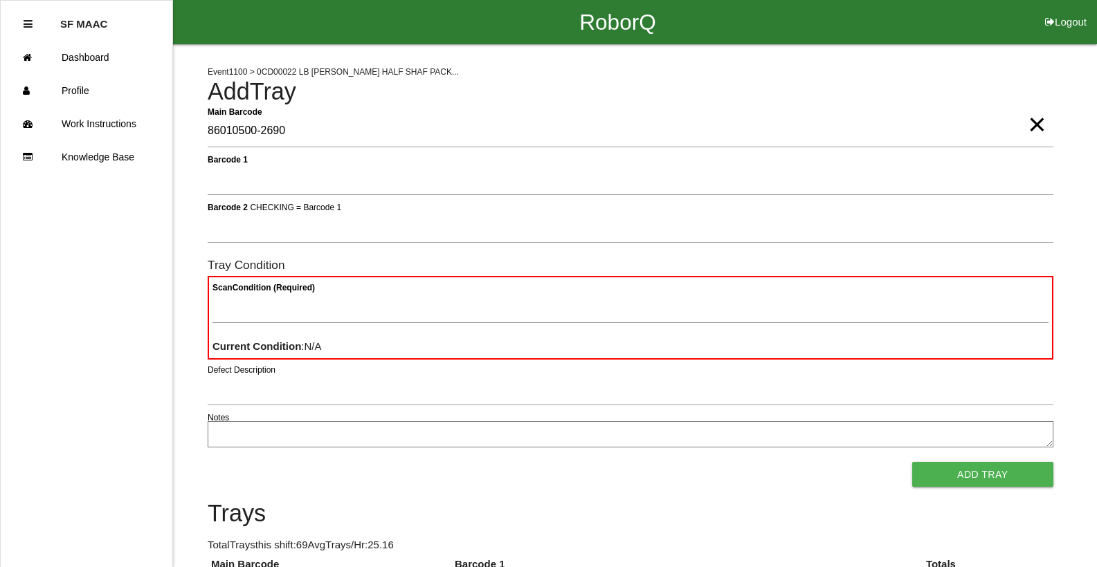
type Barcode "86010500-2690"
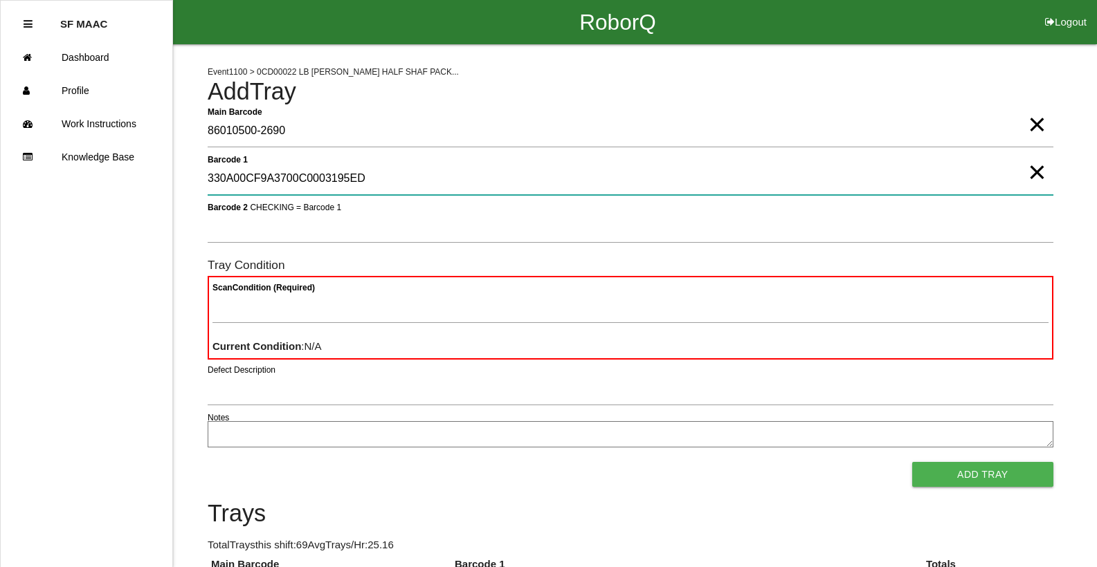
type 1 "330A00CF9A3700C0003195ED"
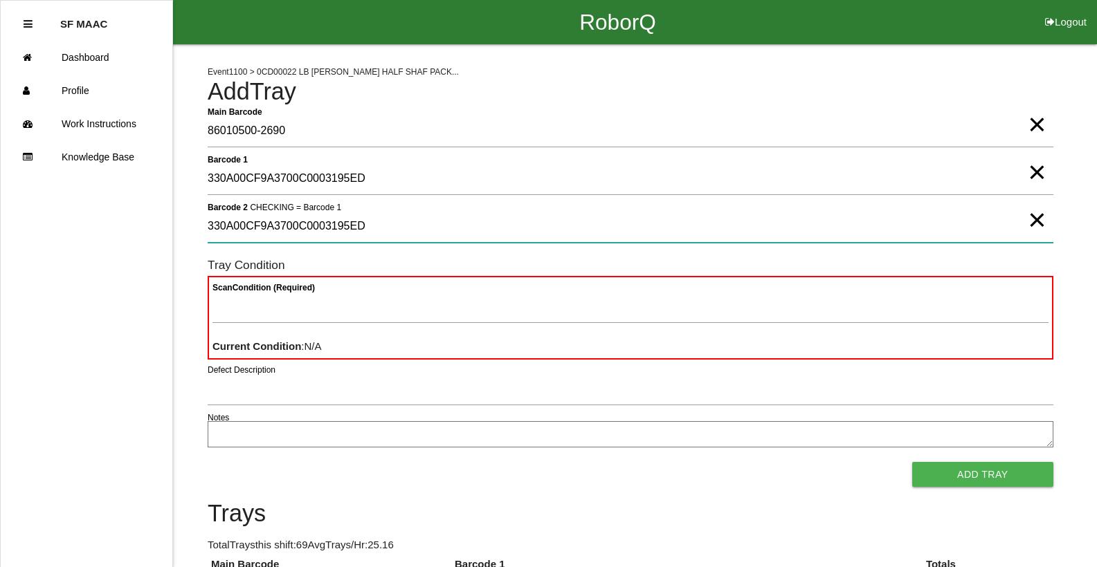
type 2 "330A00CF9A3700C0003195ED"
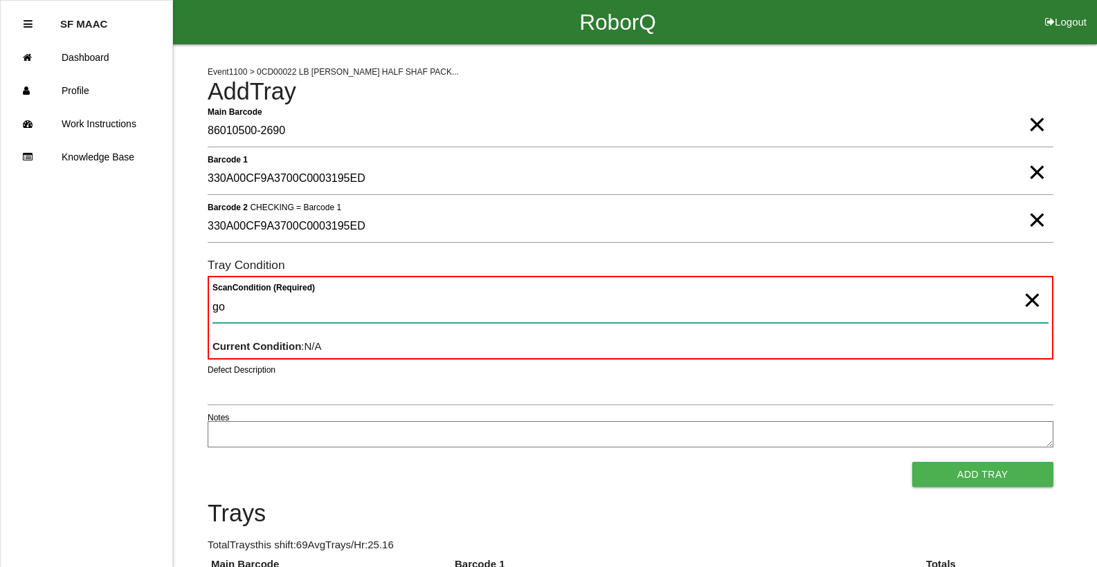
type Condition "goo"
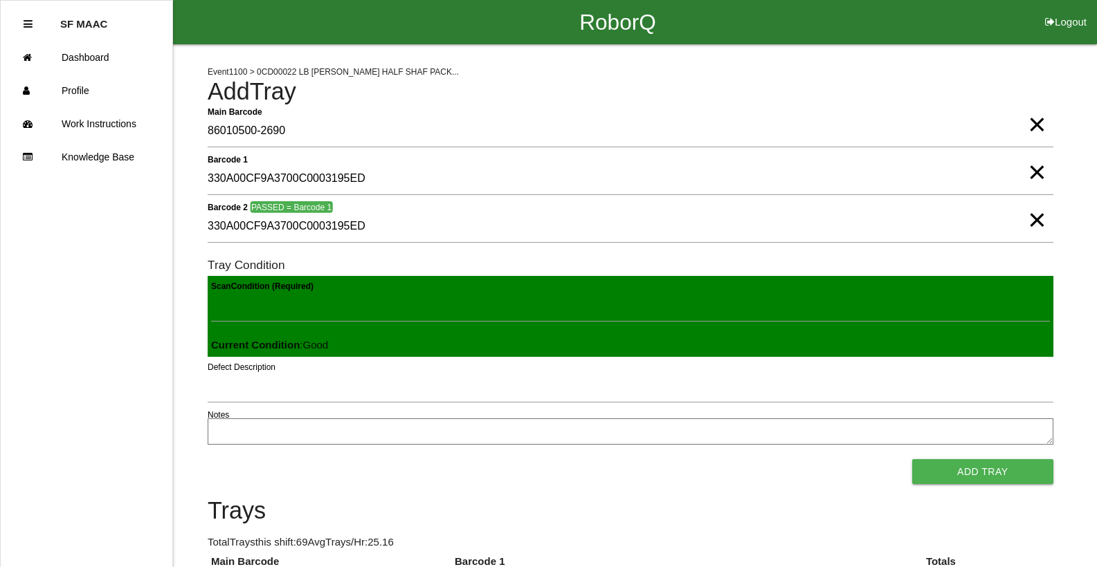
click at [912, 459] on button "Add Tray" at bounding box center [982, 471] width 141 height 25
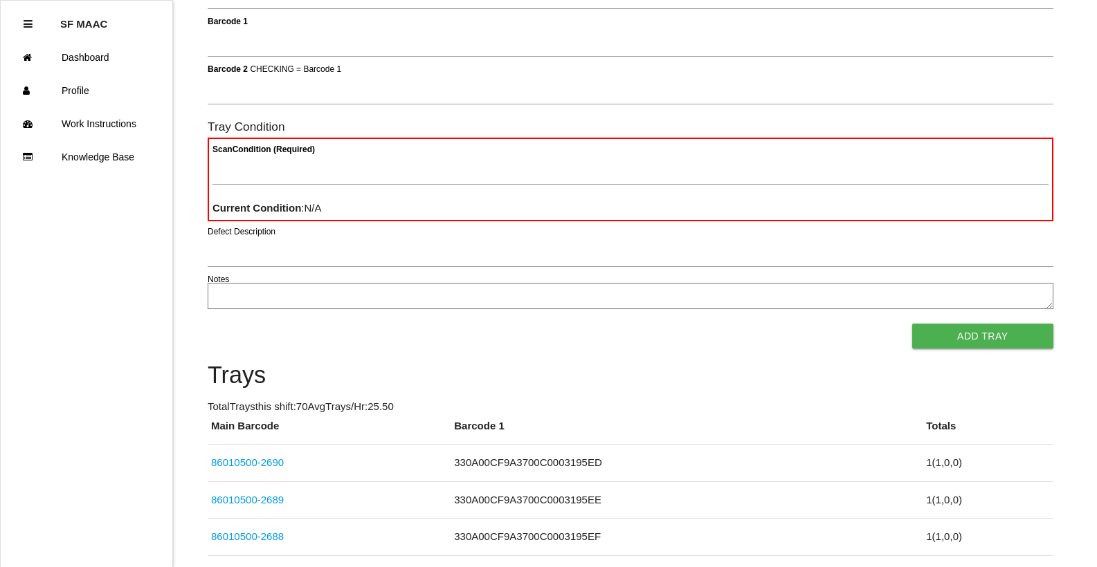
scroll to position [124, 0]
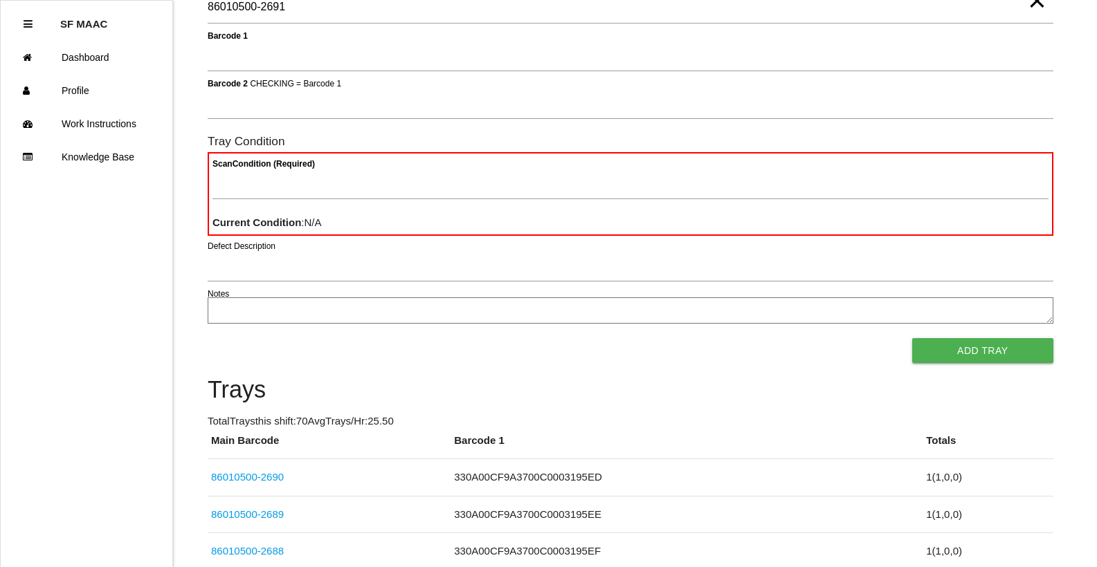
type Barcode "86010500-2691"
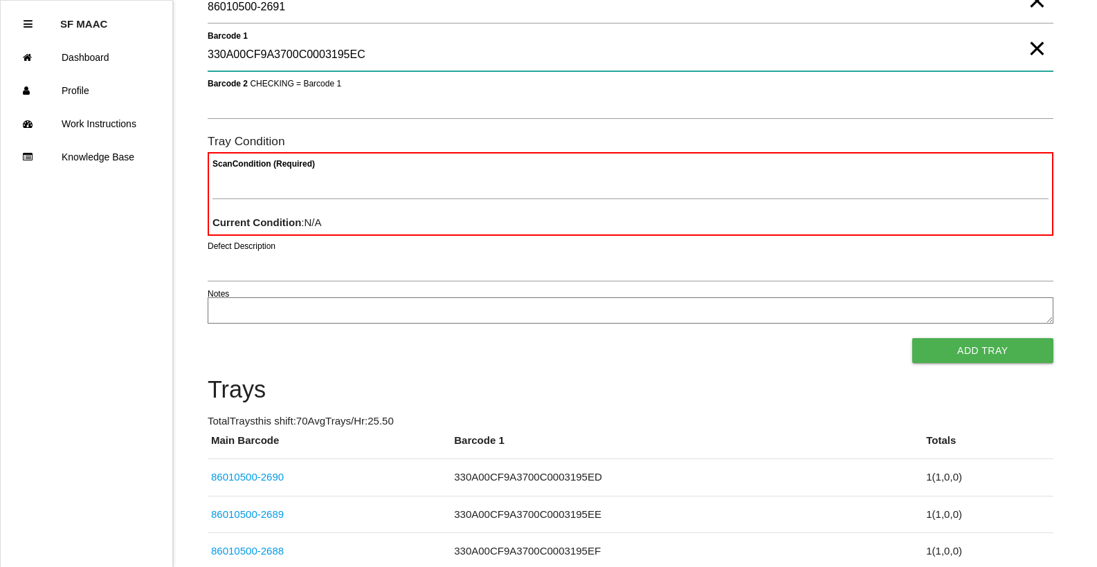
type 1 "330A00CF9A3700C0003195EC"
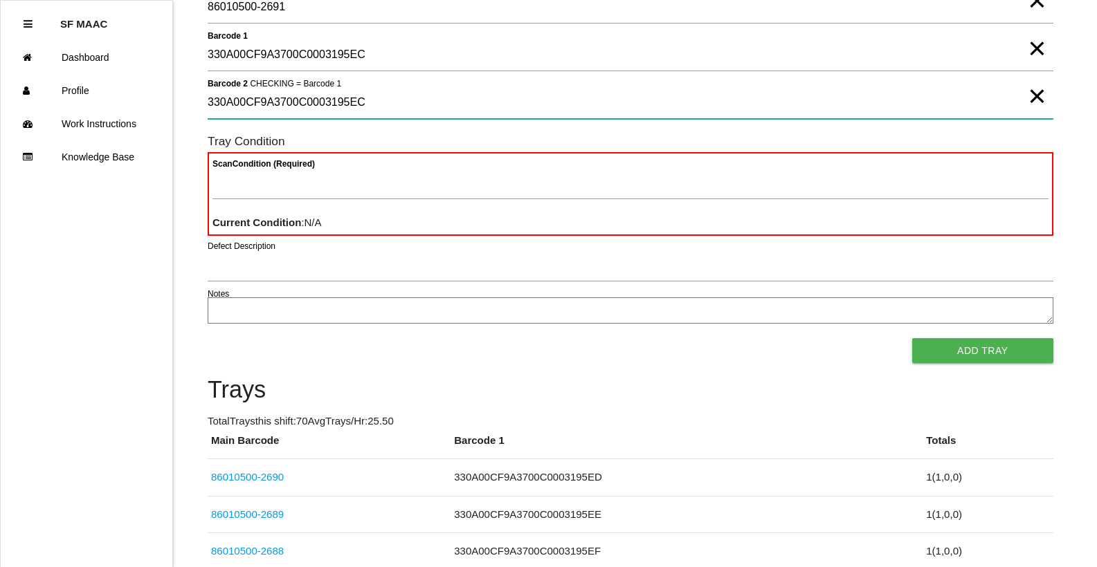
type 2 "330A00CF9A3700C0003195EC"
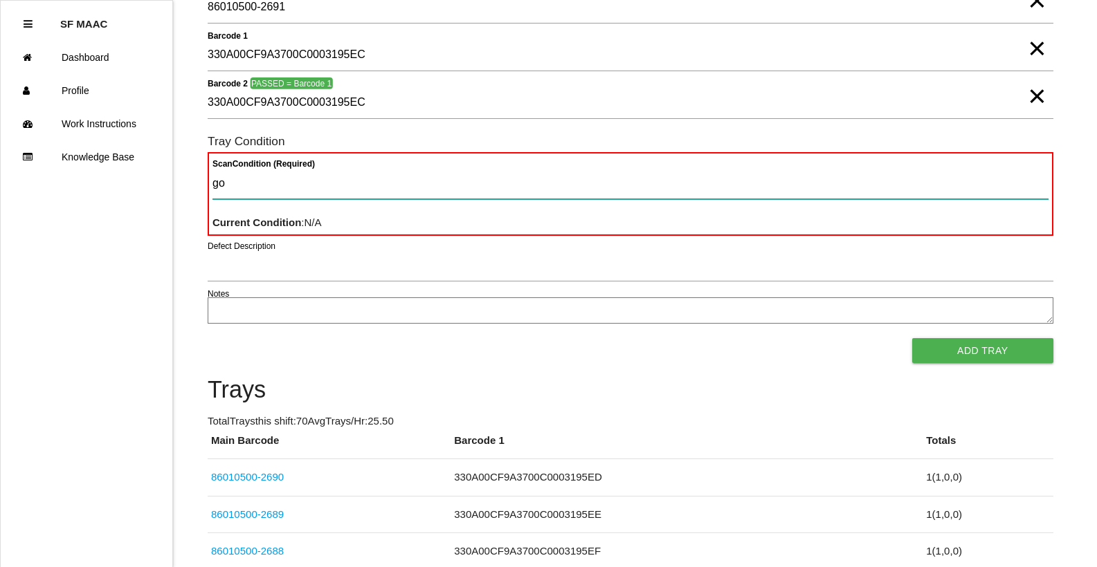
type Condition "goo"
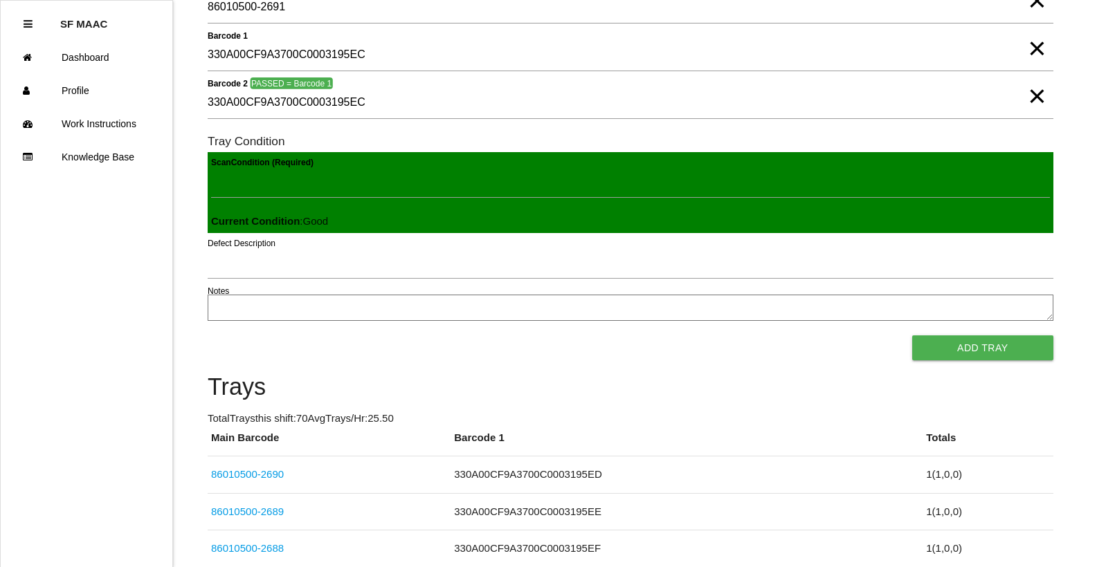
click at [912, 336] on button "Add Tray" at bounding box center [982, 348] width 141 height 25
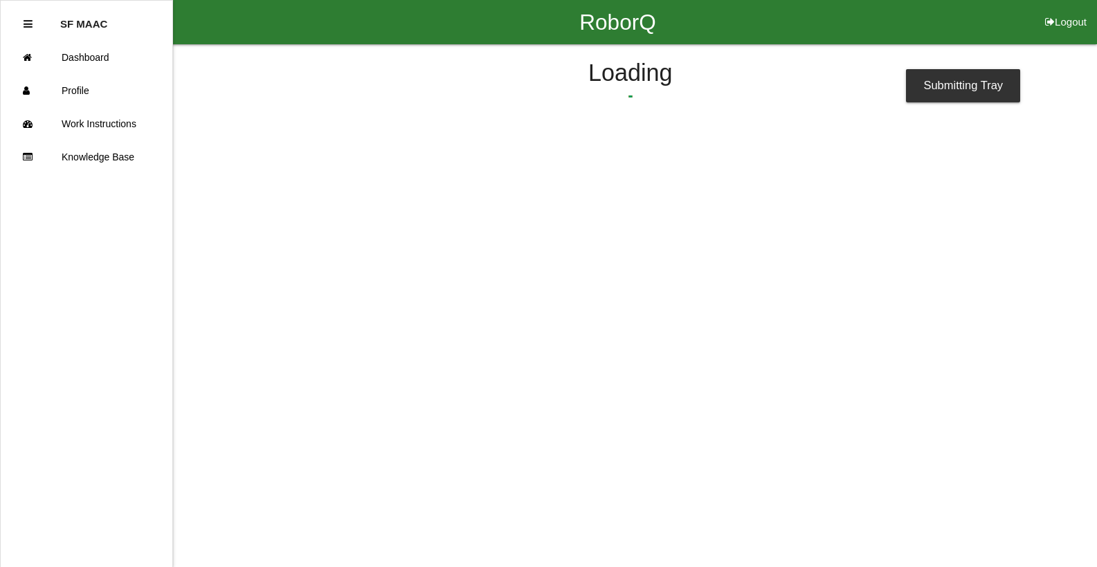
scroll to position [0, 0]
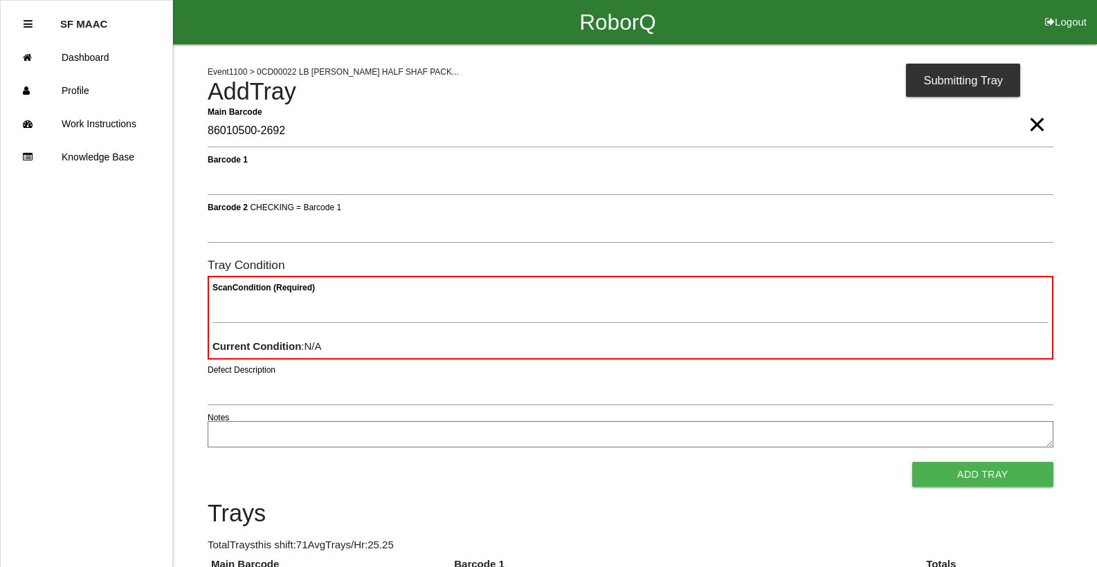
type Barcode "86010500-2692"
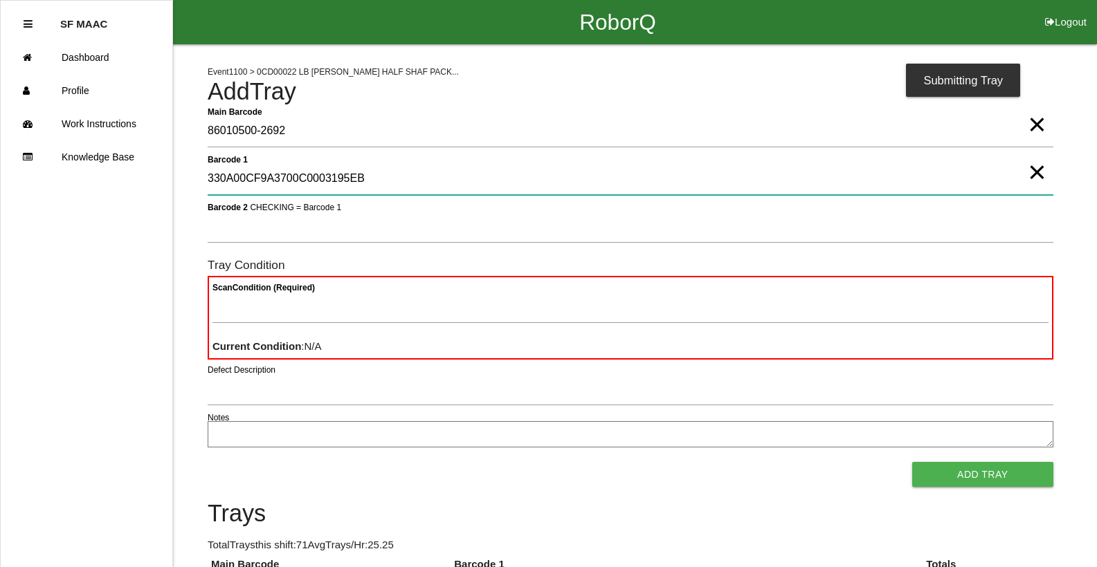
type 1 "330A00CF9A3700C0003195EB"
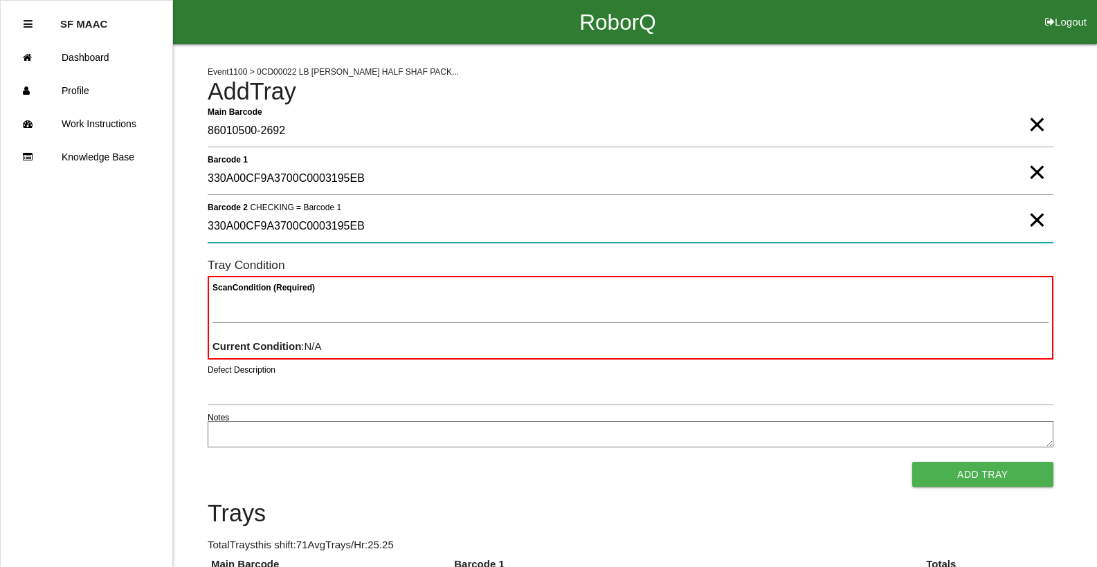
type 2 "330A00CF9A3700C0003195EB"
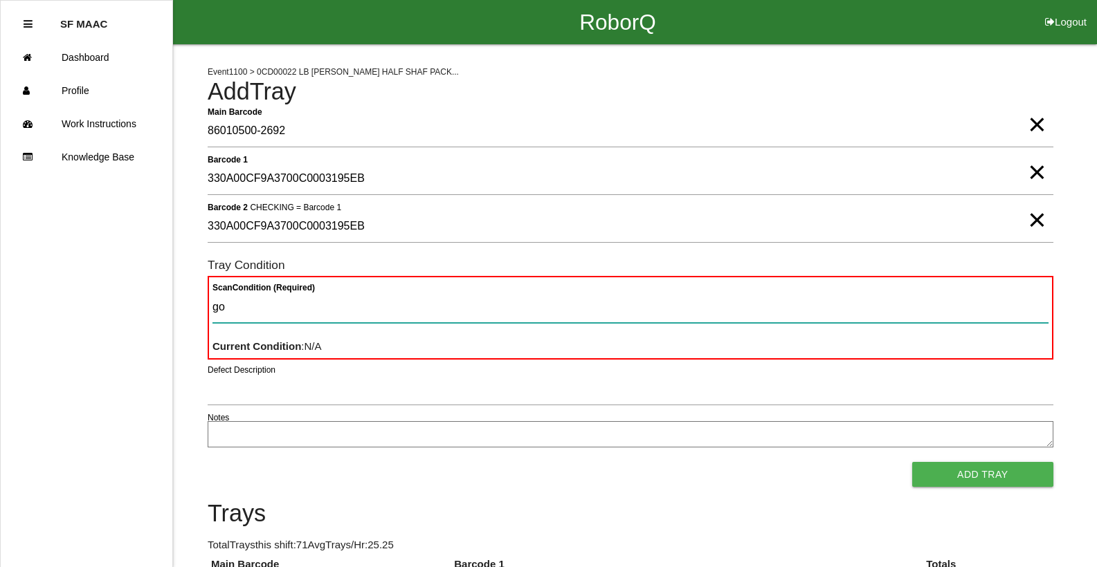
type Condition "goo"
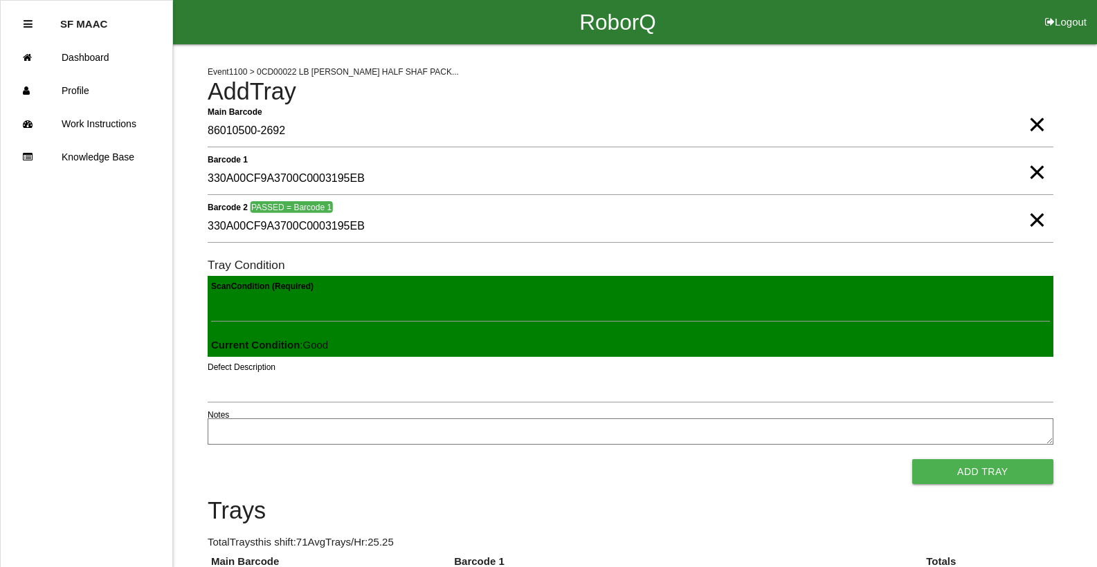
click at [912, 459] on button "Add Tray" at bounding box center [982, 471] width 141 height 25
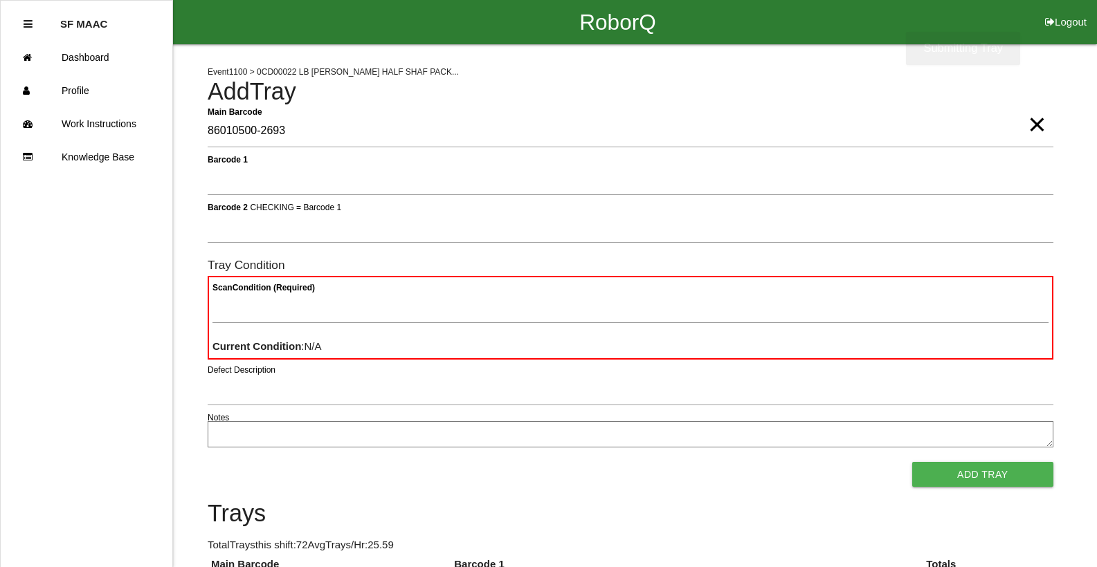
type Barcode "86010500-2693"
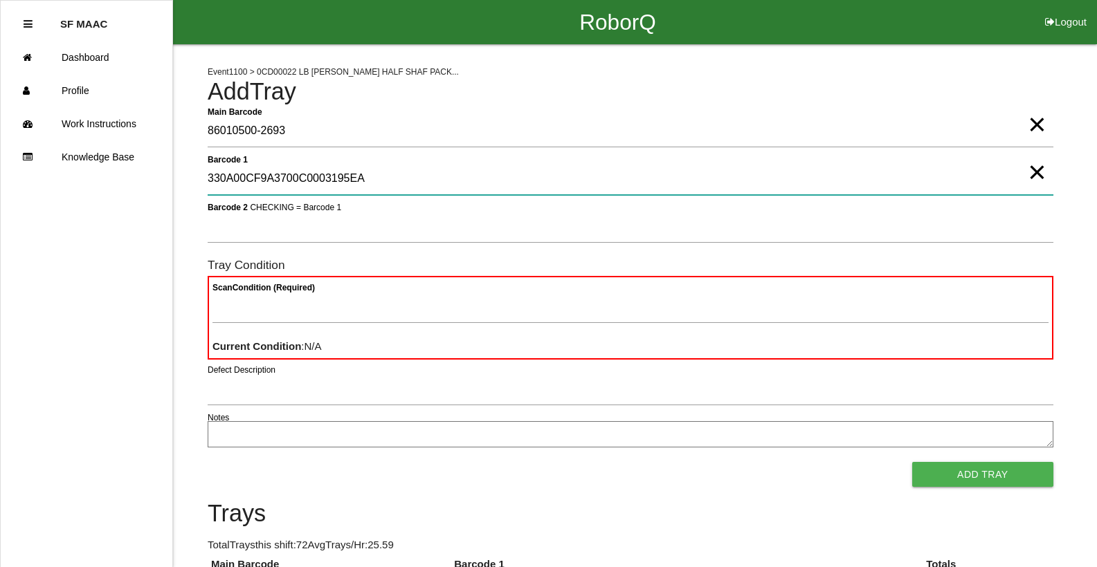
type 1 "330A00CF9A3700C0003195EA"
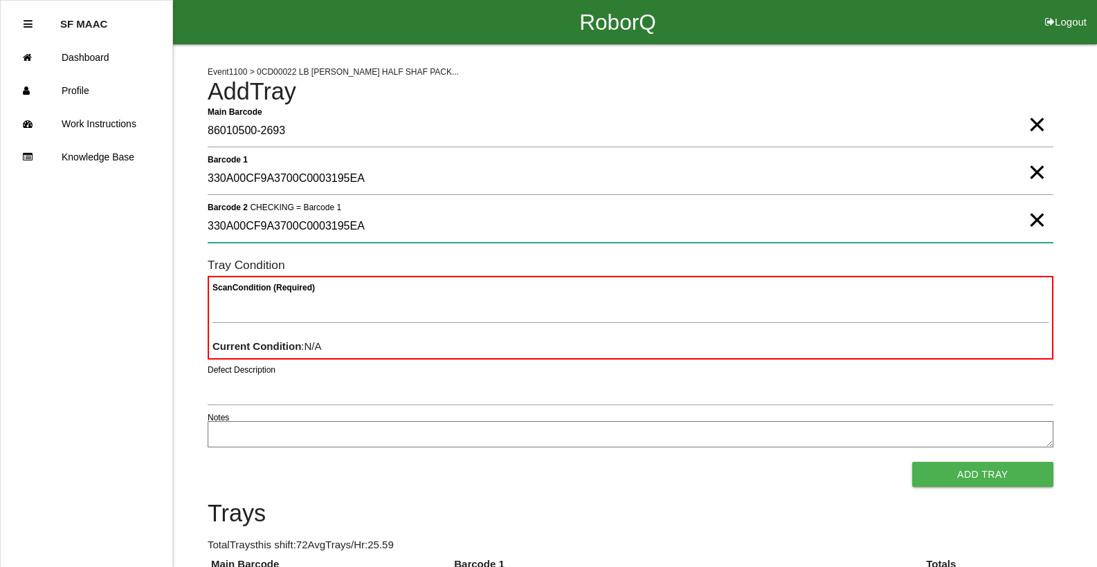
type 2 "330A00CF9A3700C0003195EA"
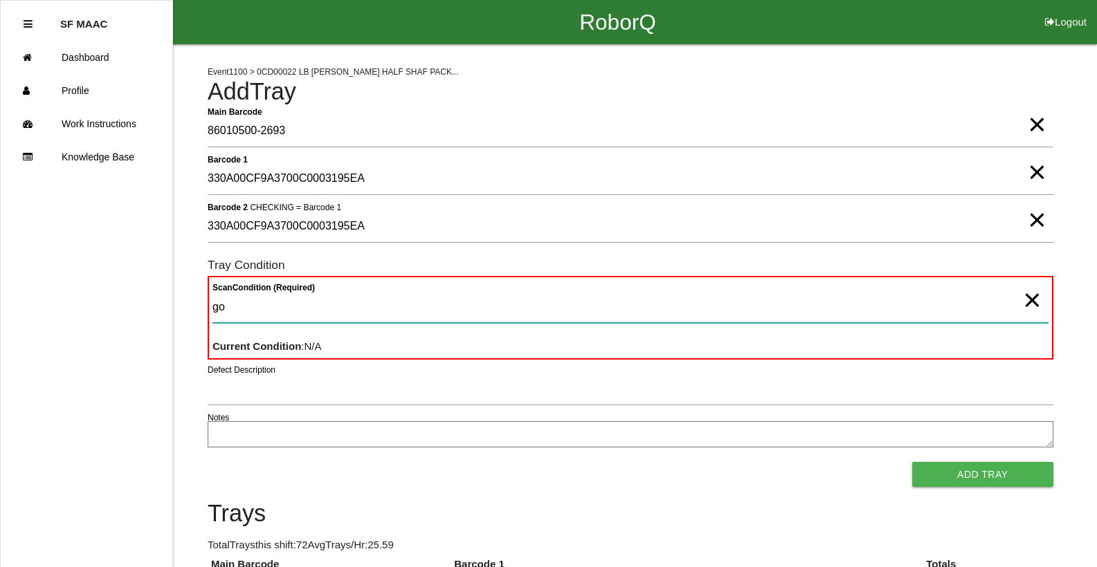
type Condition "goo"
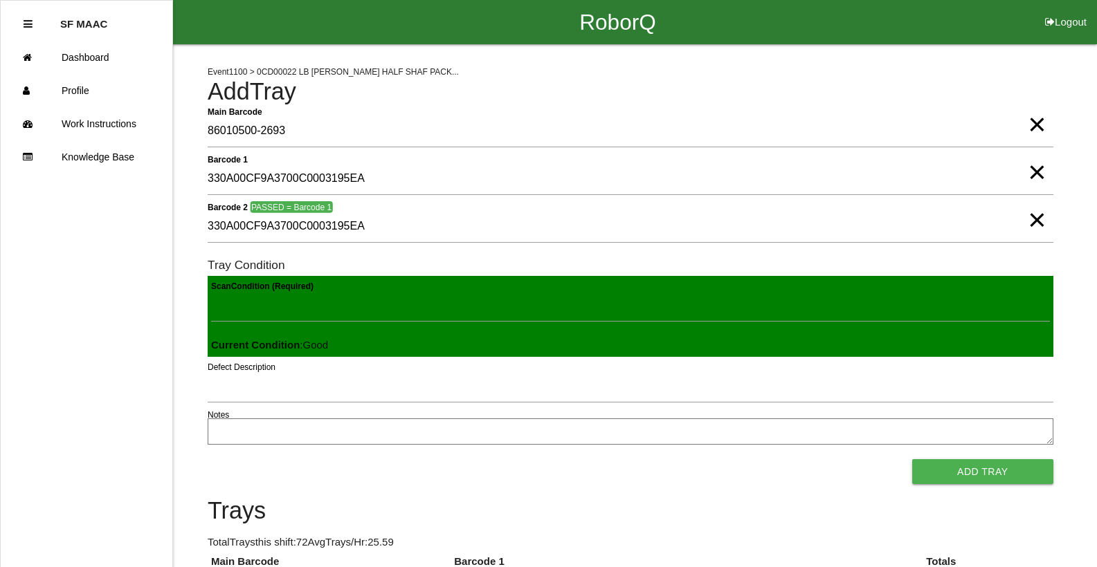
click at [912, 459] on button "Add Tray" at bounding box center [982, 471] width 141 height 25
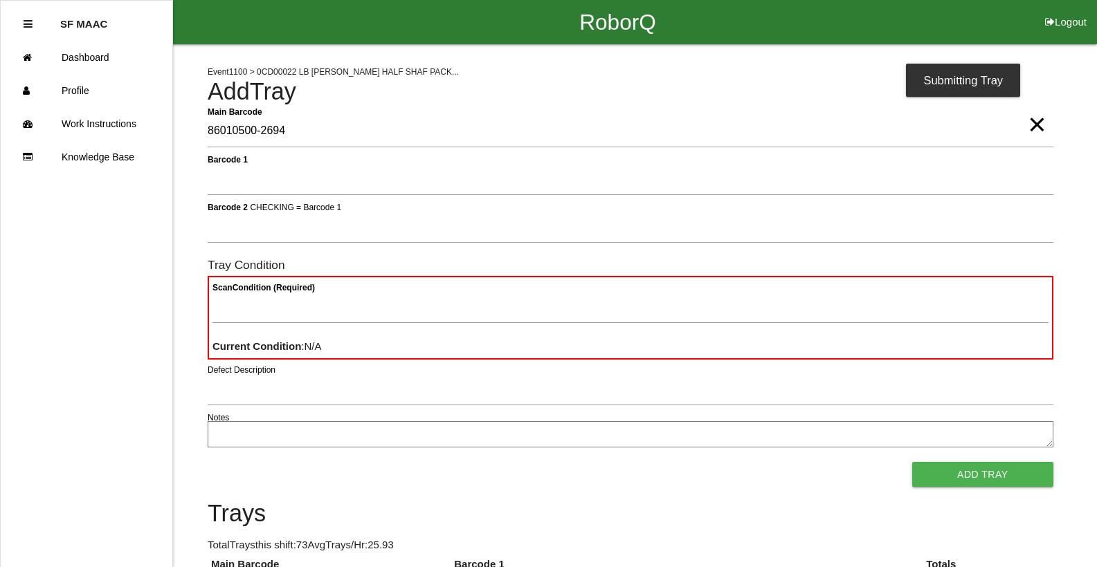
type Barcode "86010500-2694"
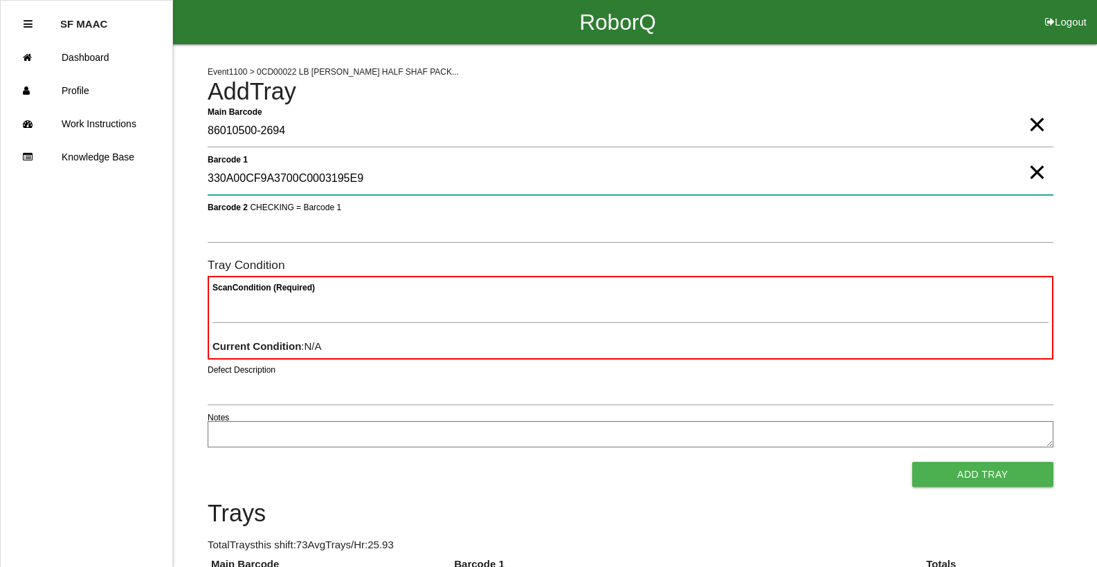
type 1 "330A00CF9A3700C0003195E9"
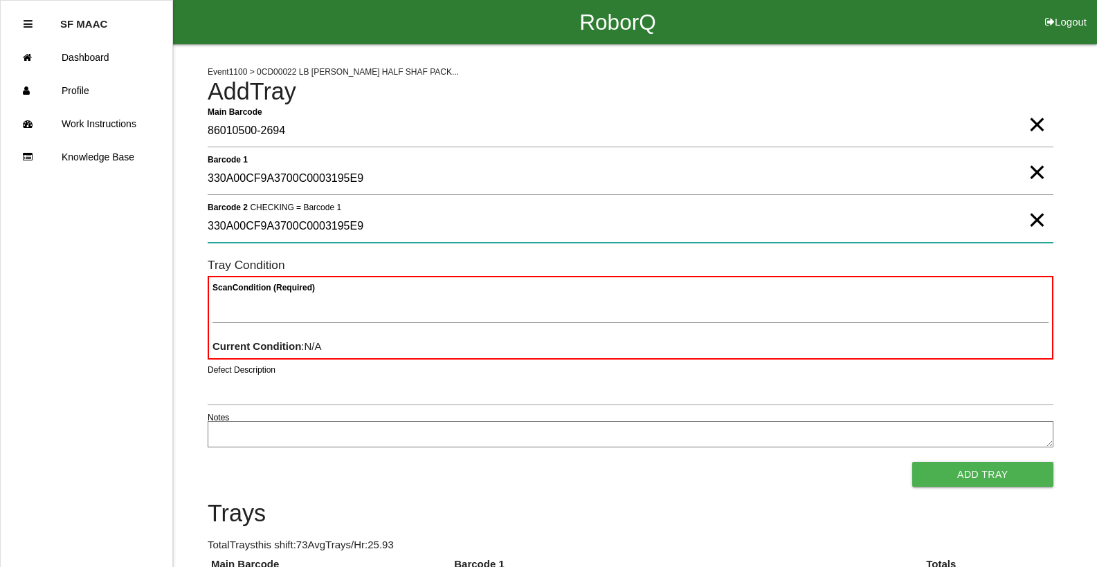
type 2 "330A00CF9A3700C0003195E9"
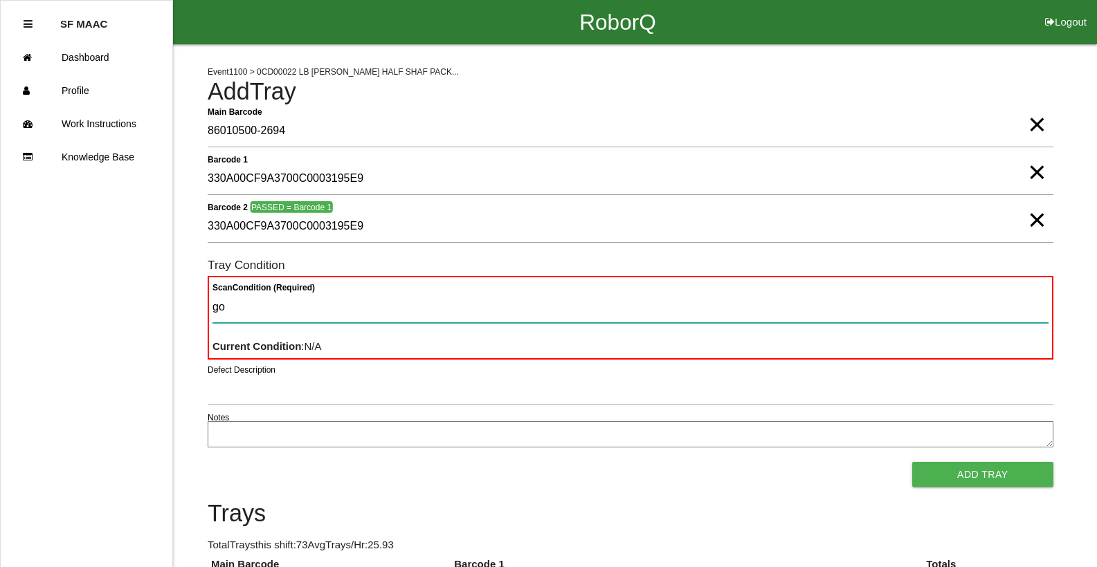
type Condition "goo"
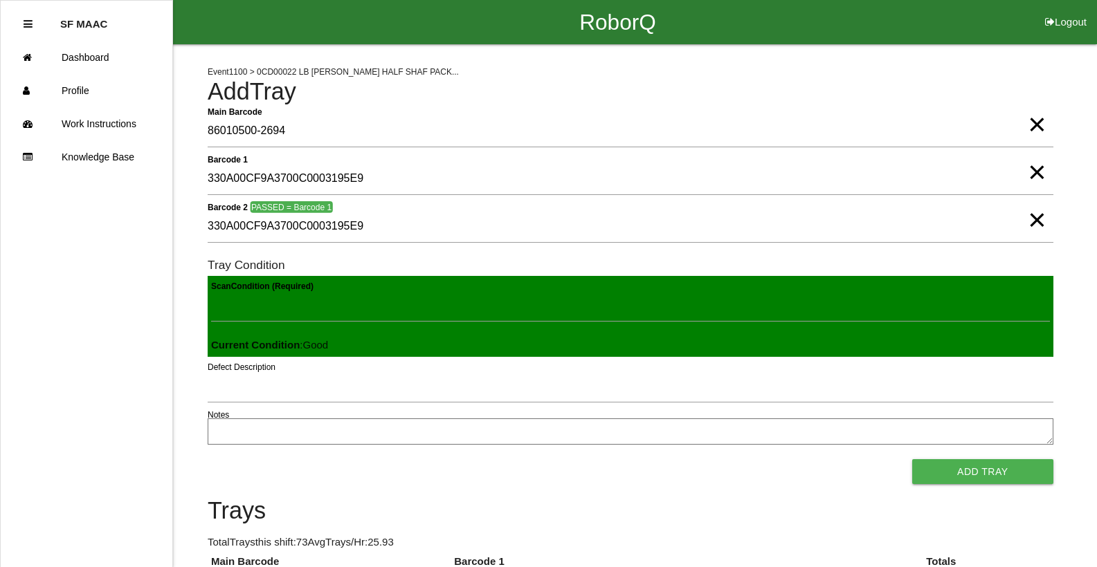
click at [912, 459] on button "Add Tray" at bounding box center [982, 471] width 141 height 25
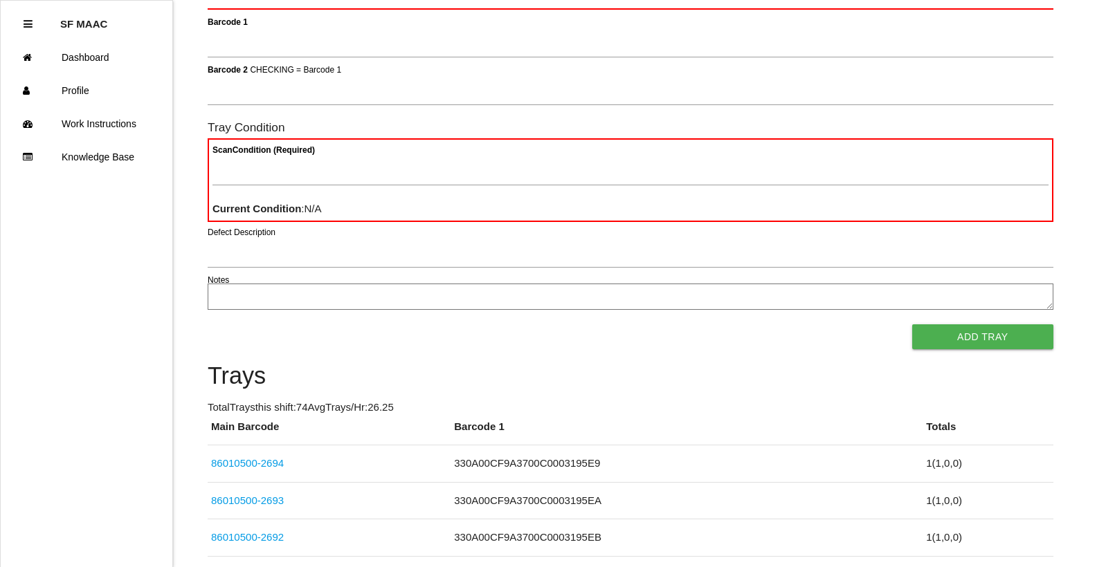
scroll to position [69, 0]
